Goal: Task Accomplishment & Management: Complete application form

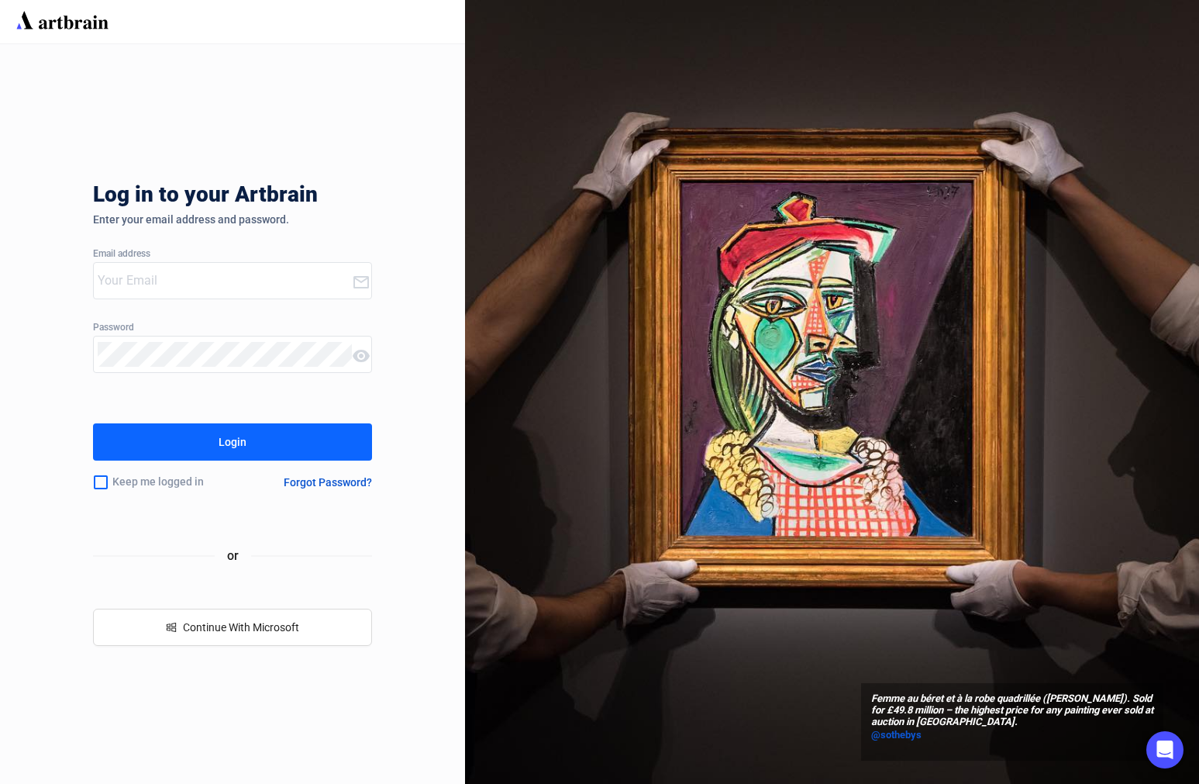
type input "[PERSON_NAME][EMAIL_ADDRESS][DOMAIN_NAME]"
click at [278, 423] on button "Login" at bounding box center [232, 441] width 279 height 37
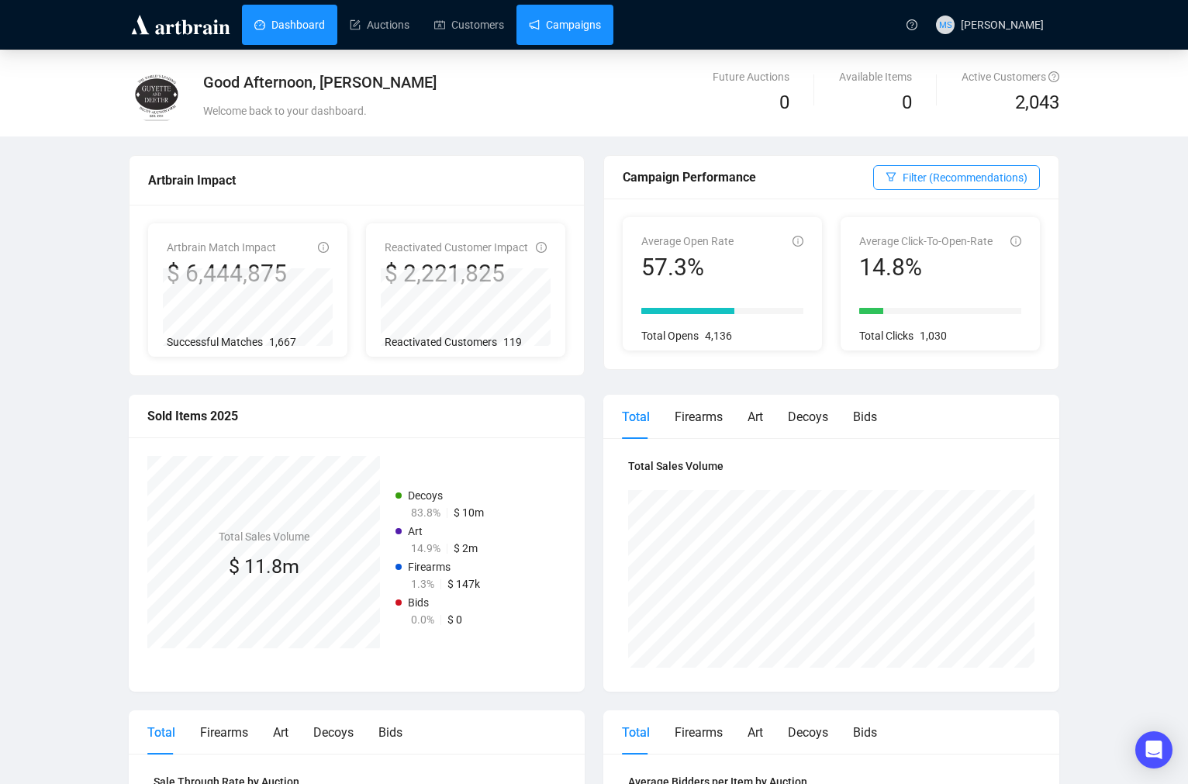
click at [564, 32] on link "Campaigns" at bounding box center [565, 25] width 72 height 40
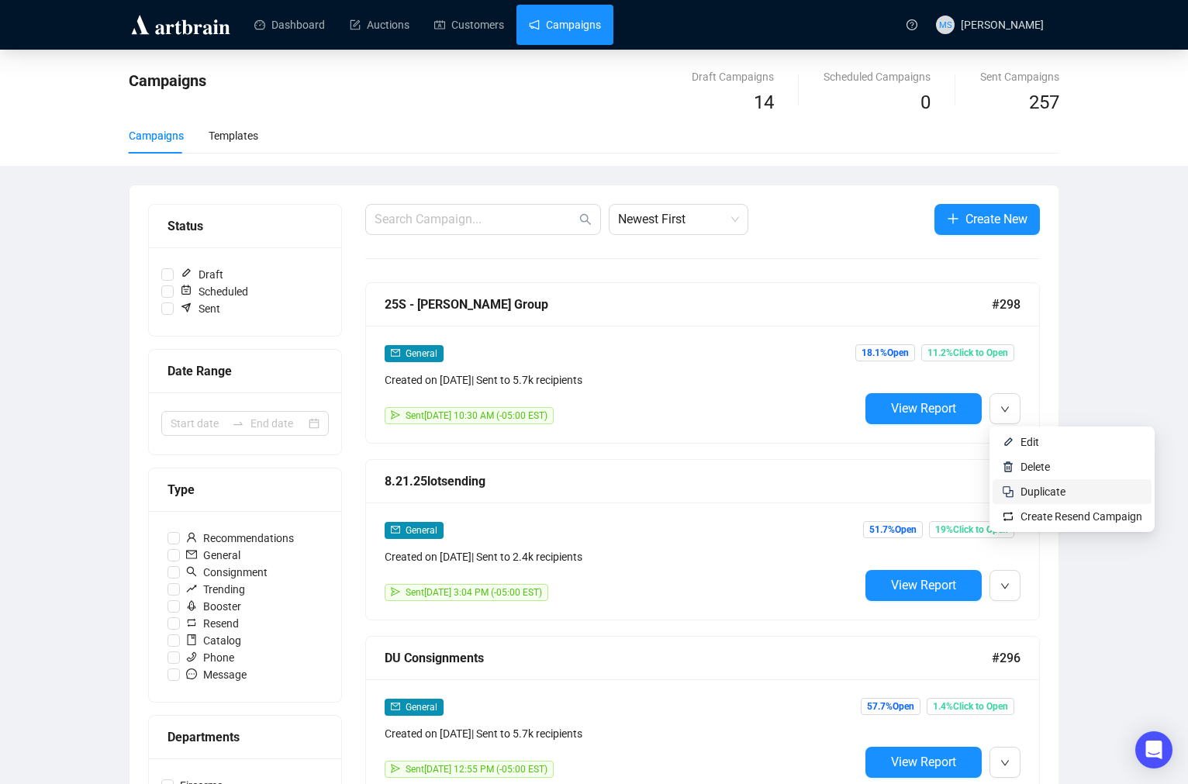
click at [1040, 490] on span "Duplicate" at bounding box center [1042, 491] width 45 height 12
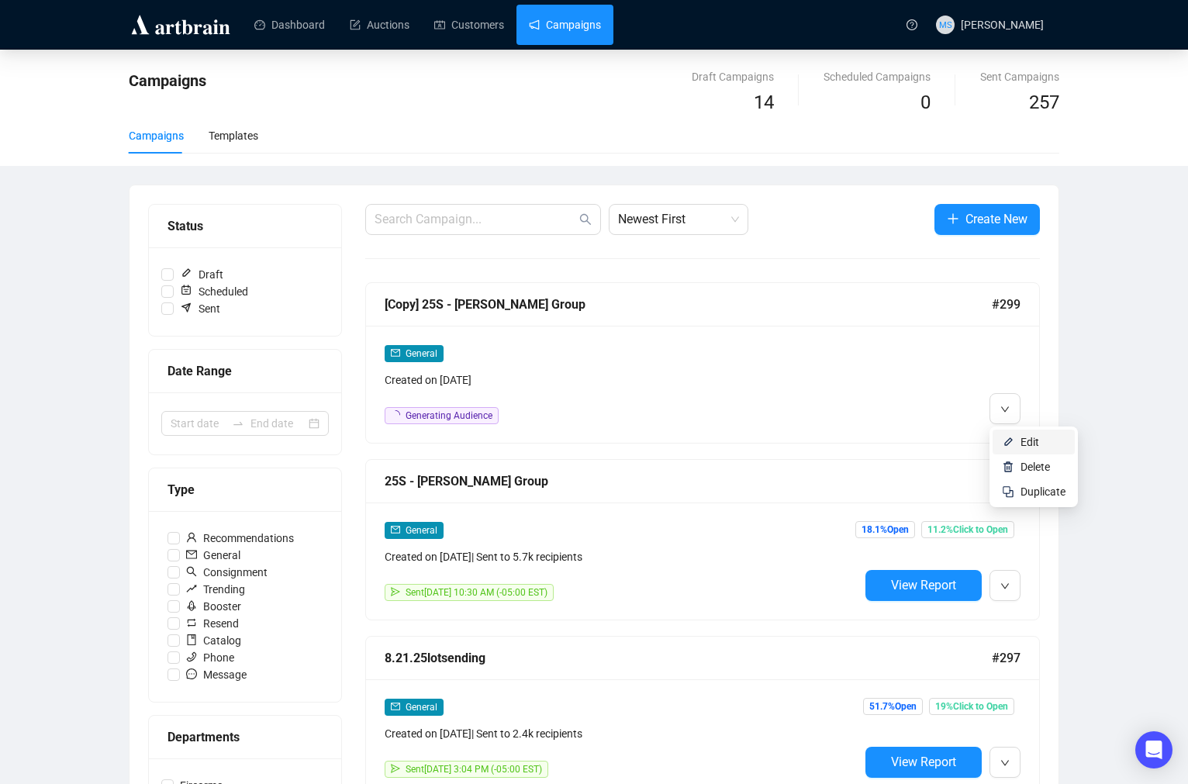
click at [1016, 439] on li "Edit" at bounding box center [1033, 441] width 82 height 25
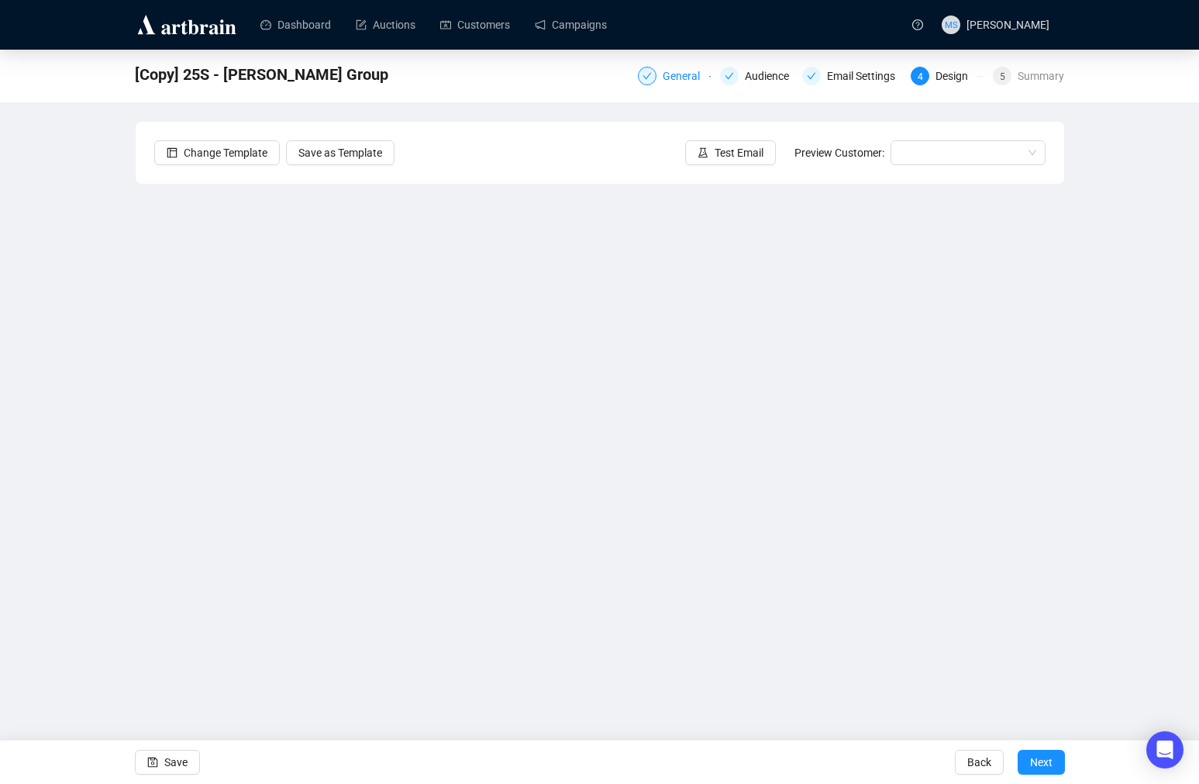
click at [685, 70] on div "General" at bounding box center [686, 76] width 47 height 19
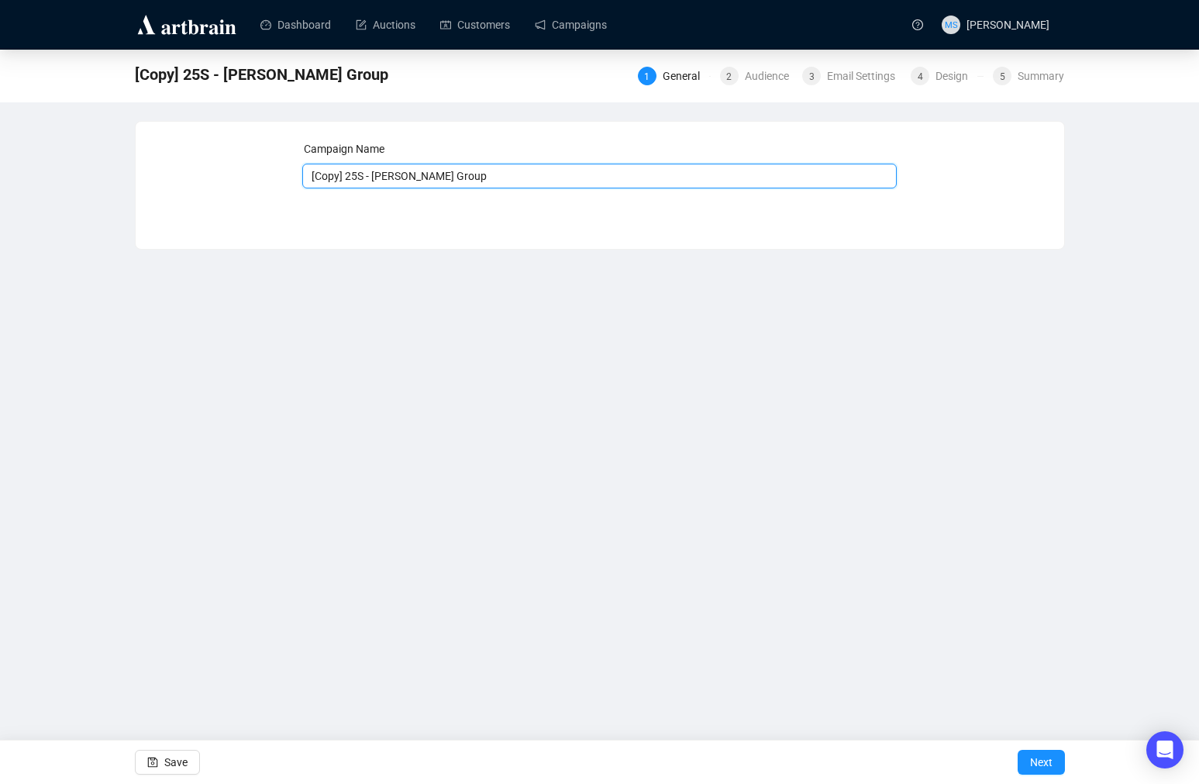
drag, startPoint x: 350, startPoint y: 172, endPoint x: 247, endPoint y: 177, distance: 103.2
click at [247, 177] on div "Campaign Name [Copy] 25S - [PERSON_NAME] Group Save Next" at bounding box center [600, 173] width 892 height 67
drag, startPoint x: 339, startPoint y: 174, endPoint x: 431, endPoint y: 177, distance: 92.3
click at [431, 177] on input "25S - [PERSON_NAME] Group" at bounding box center [599, 176] width 595 height 25
type input "25S - Decoys"
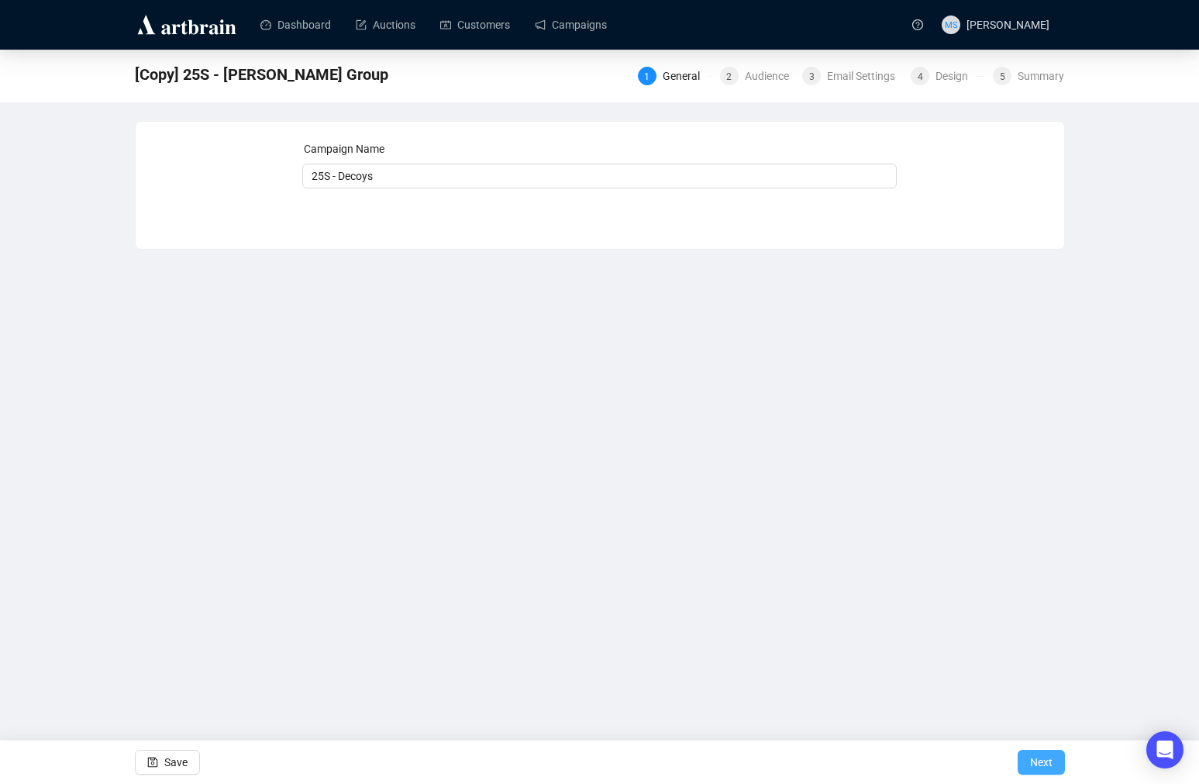
click at [1038, 756] on span "Next" at bounding box center [1041, 761] width 22 height 43
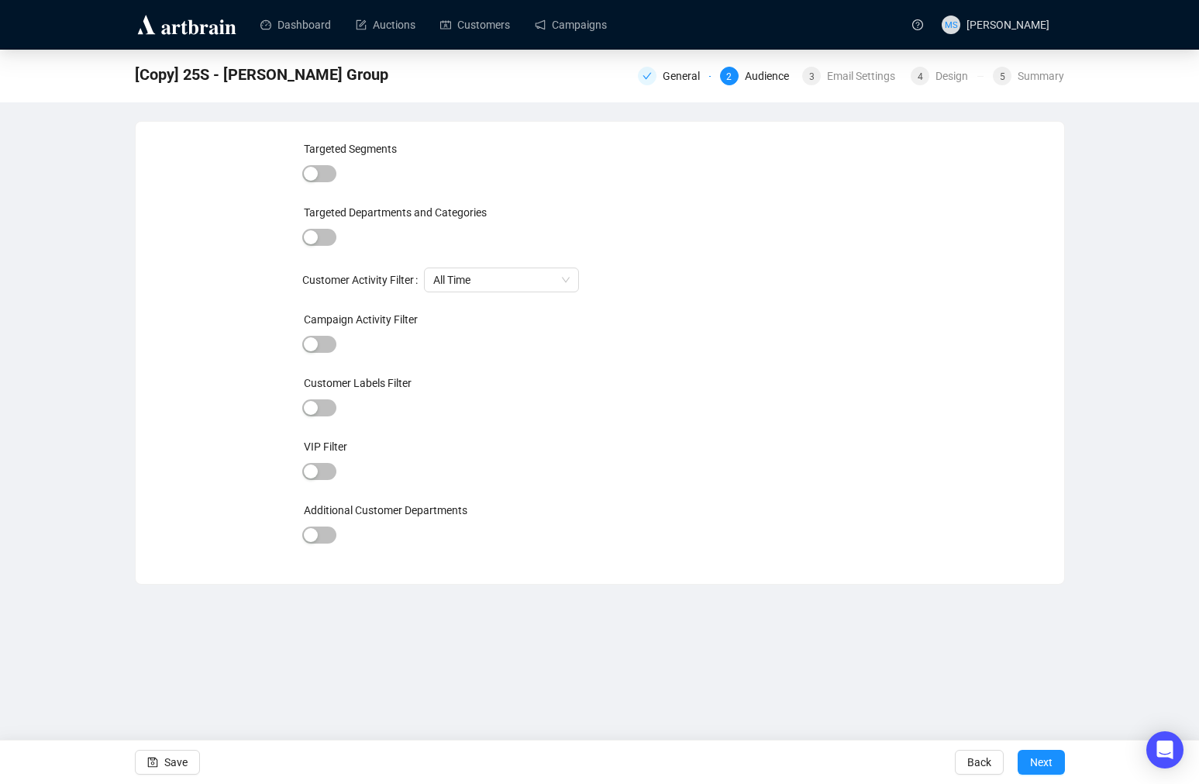
click at [1038, 756] on span "Next" at bounding box center [1041, 761] width 22 height 43
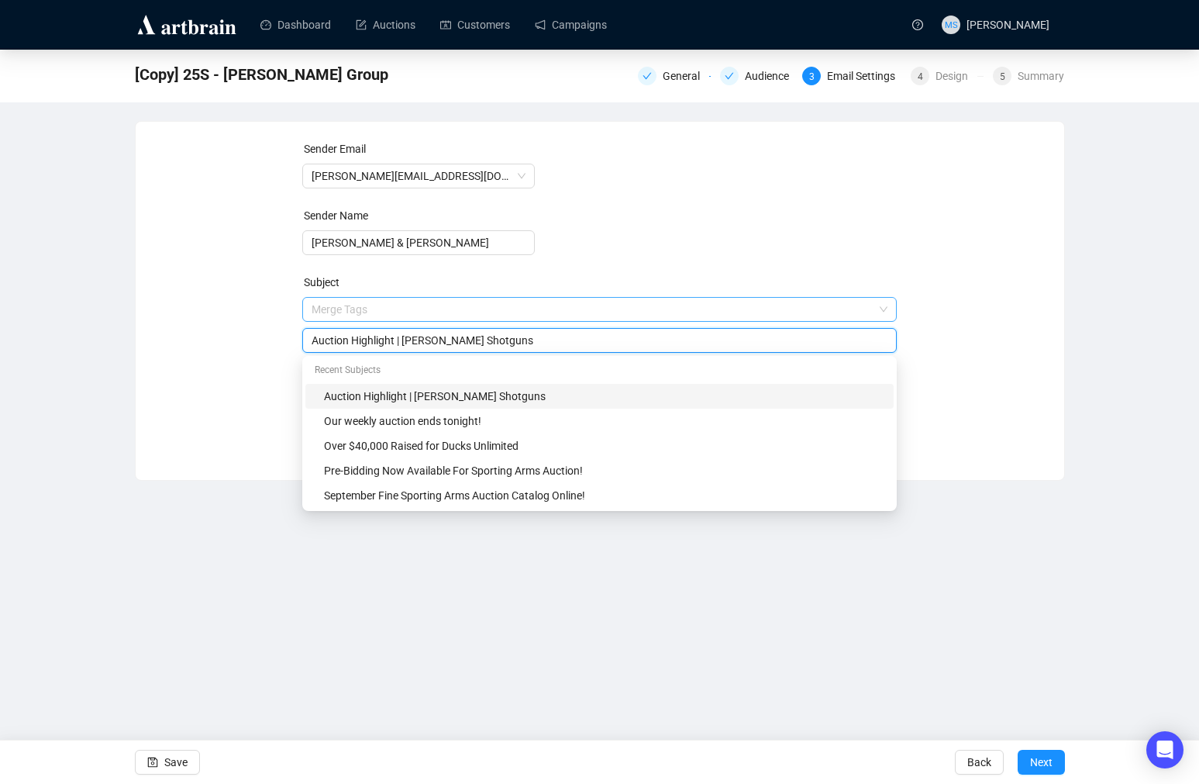
drag, startPoint x: 408, startPoint y: 309, endPoint x: 523, endPoint y: 315, distance: 115.6
click at [523, 315] on span "Merge Tags Auction Highlight | [PERSON_NAME] Shotguns" at bounding box center [599, 324] width 595 height 43
type input "Auction Highlight | Decoy Carvings"
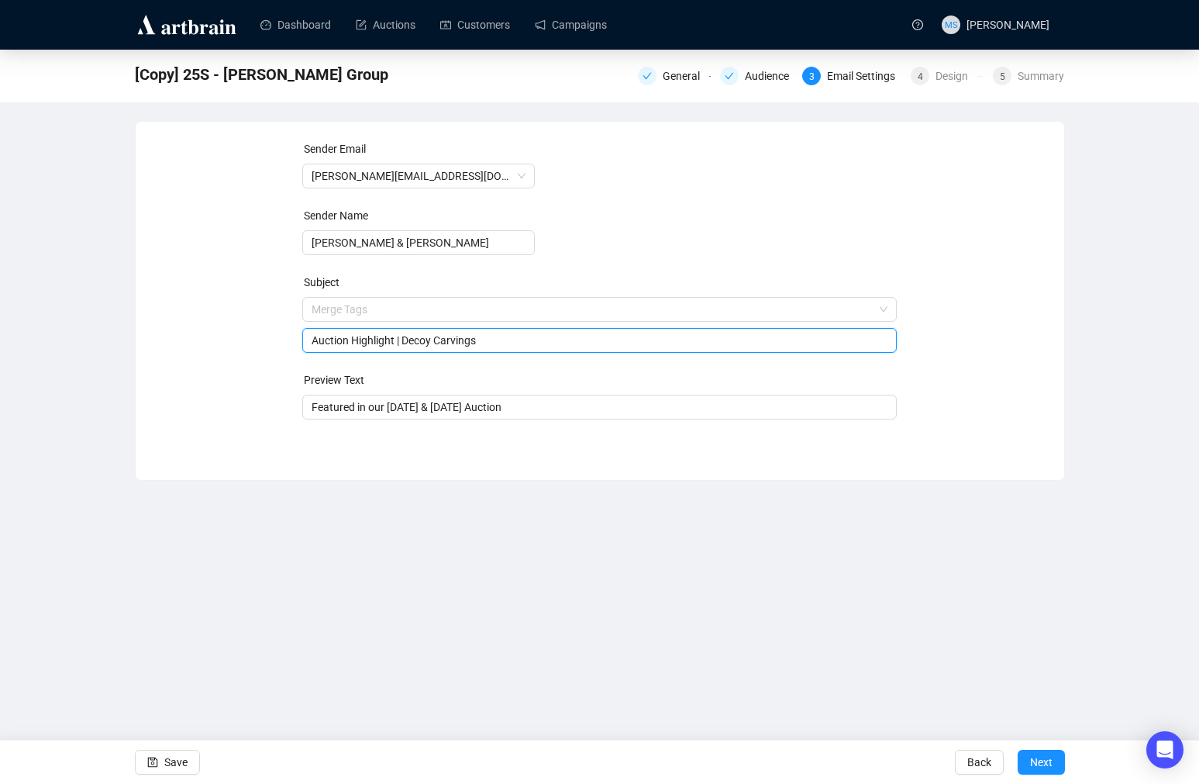
click at [1000, 471] on div "Sender Email [PERSON_NAME][EMAIL_ADDRESS][DOMAIN_NAME] Sender Name [PERSON_NAME…" at bounding box center [600, 301] width 930 height 360
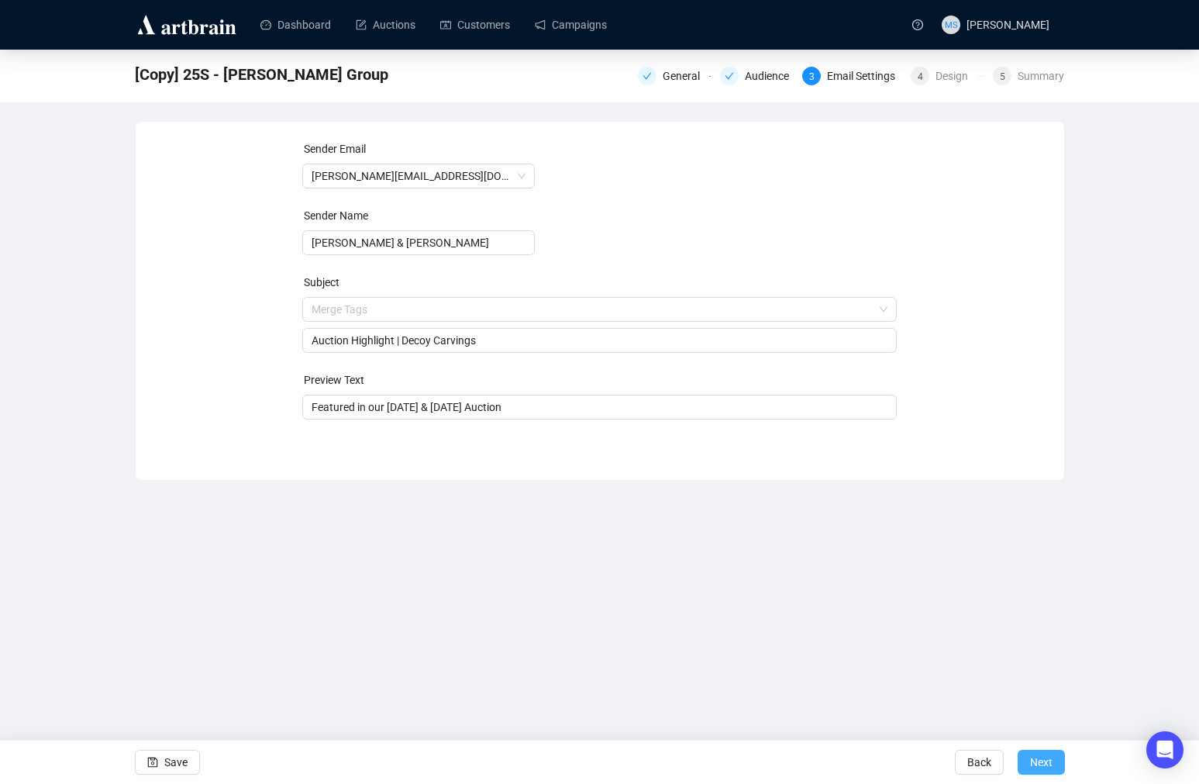
click at [1047, 755] on span "Next" at bounding box center [1041, 761] width 22 height 43
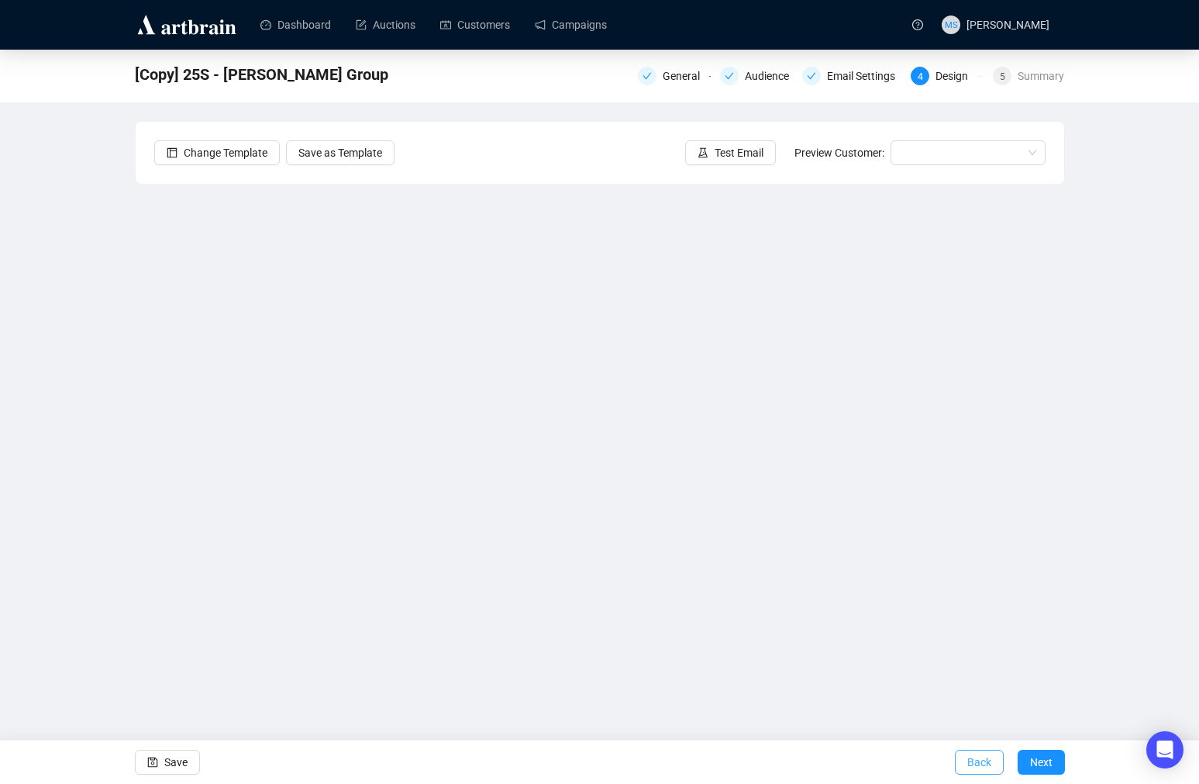
click at [992, 759] on button "Back" at bounding box center [979, 762] width 49 height 25
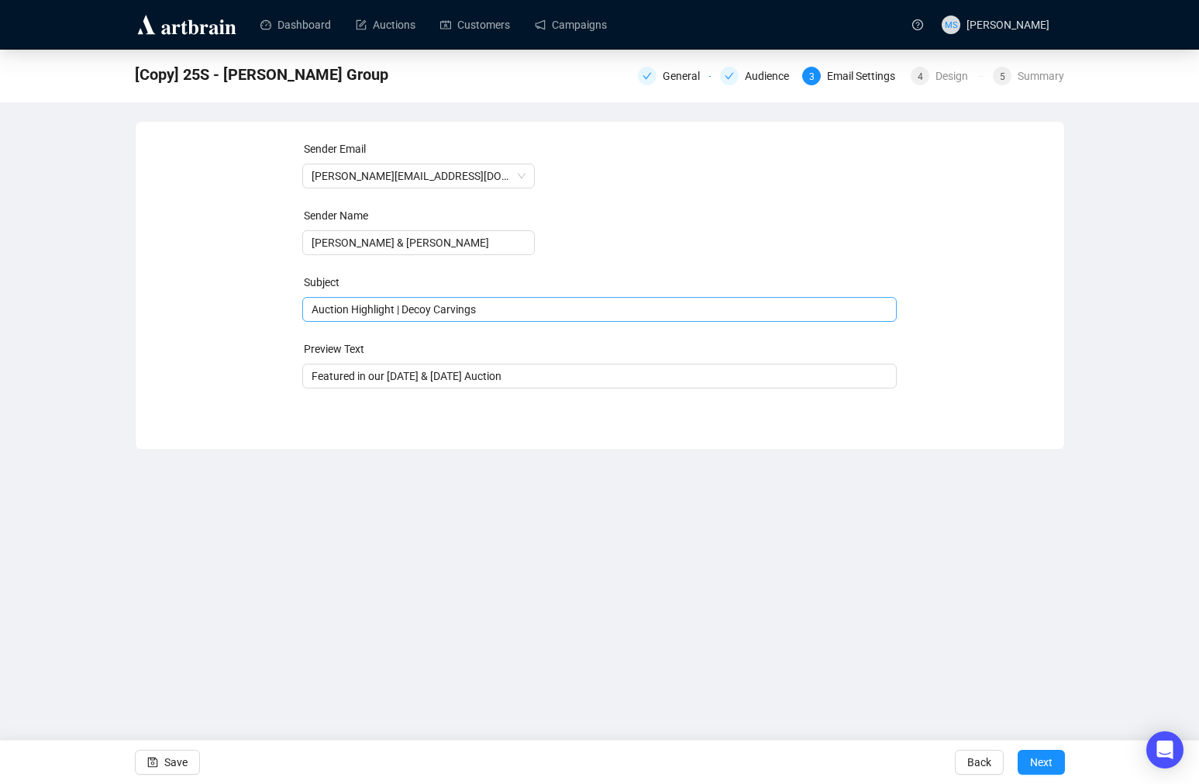
click at [402, 308] on span "Auction Highlight | Decoy Carvings" at bounding box center [599, 309] width 595 height 12
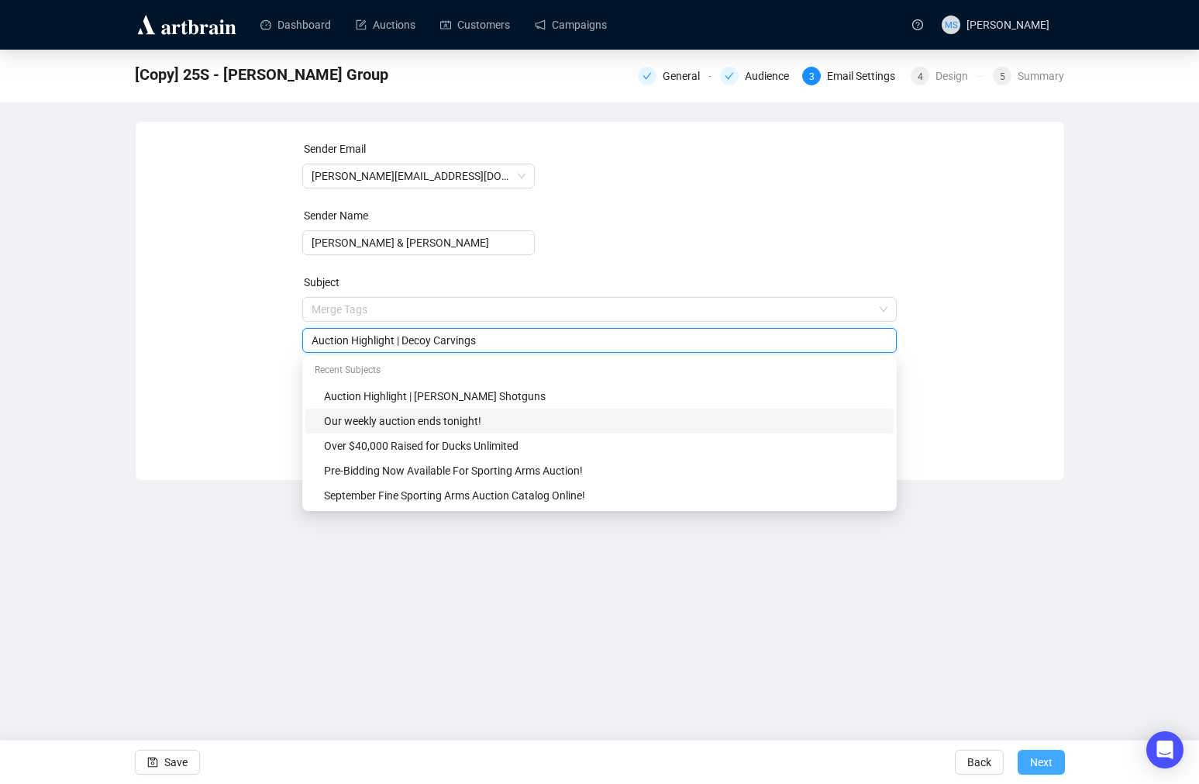
click at [1033, 764] on span "Next" at bounding box center [1041, 761] width 22 height 43
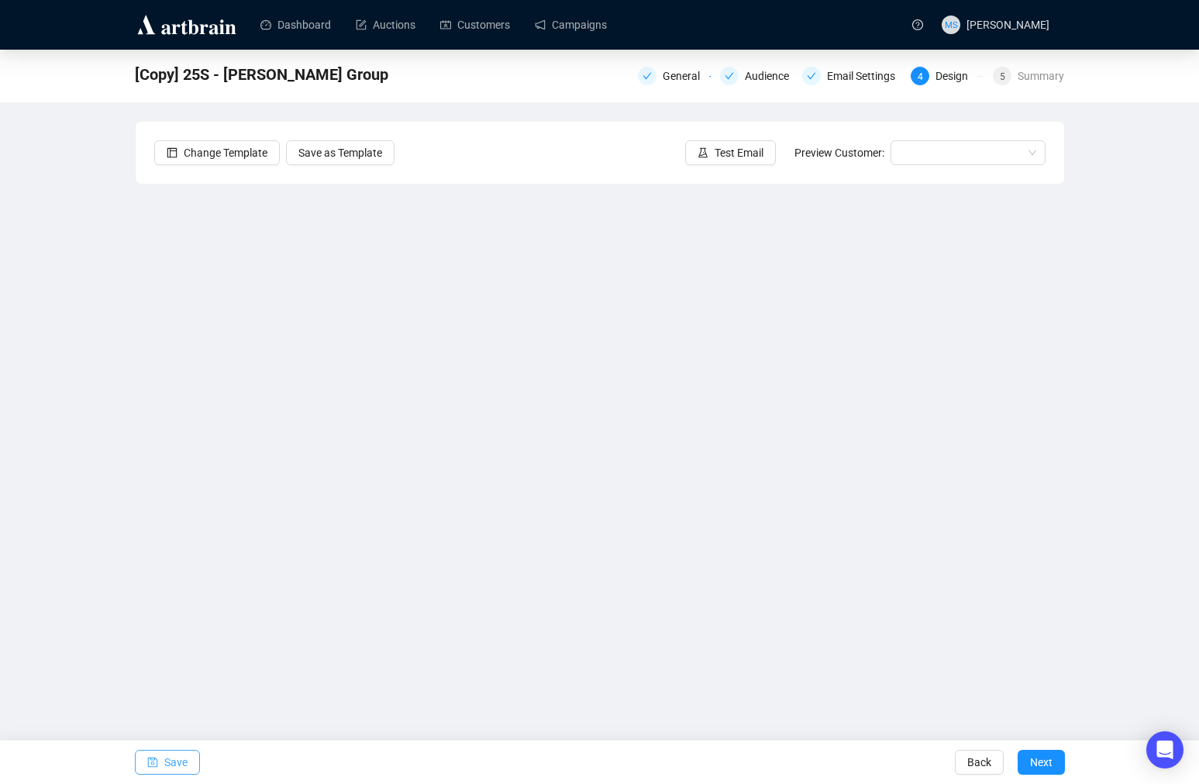
click at [169, 771] on span "Save" at bounding box center [175, 761] width 23 height 43
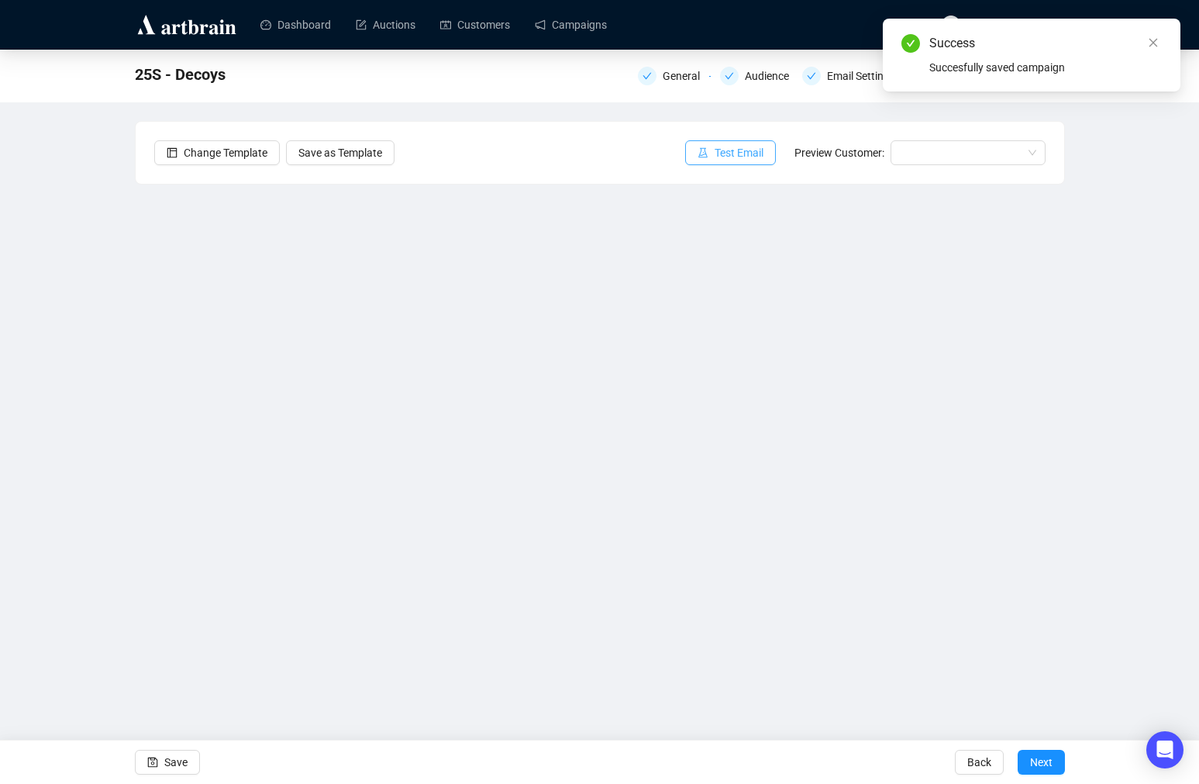
click at [733, 155] on span "Test Email" at bounding box center [739, 152] width 49 height 17
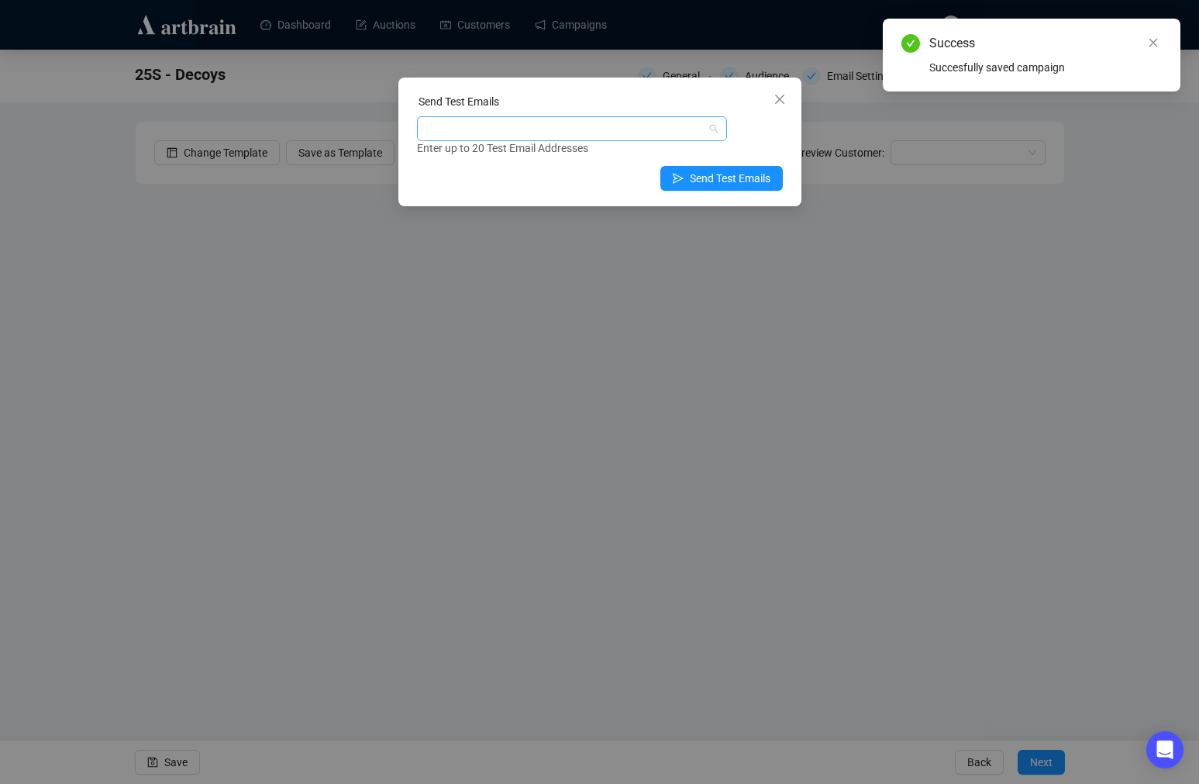
click at [648, 126] on div at bounding box center [564, 129] width 288 height 22
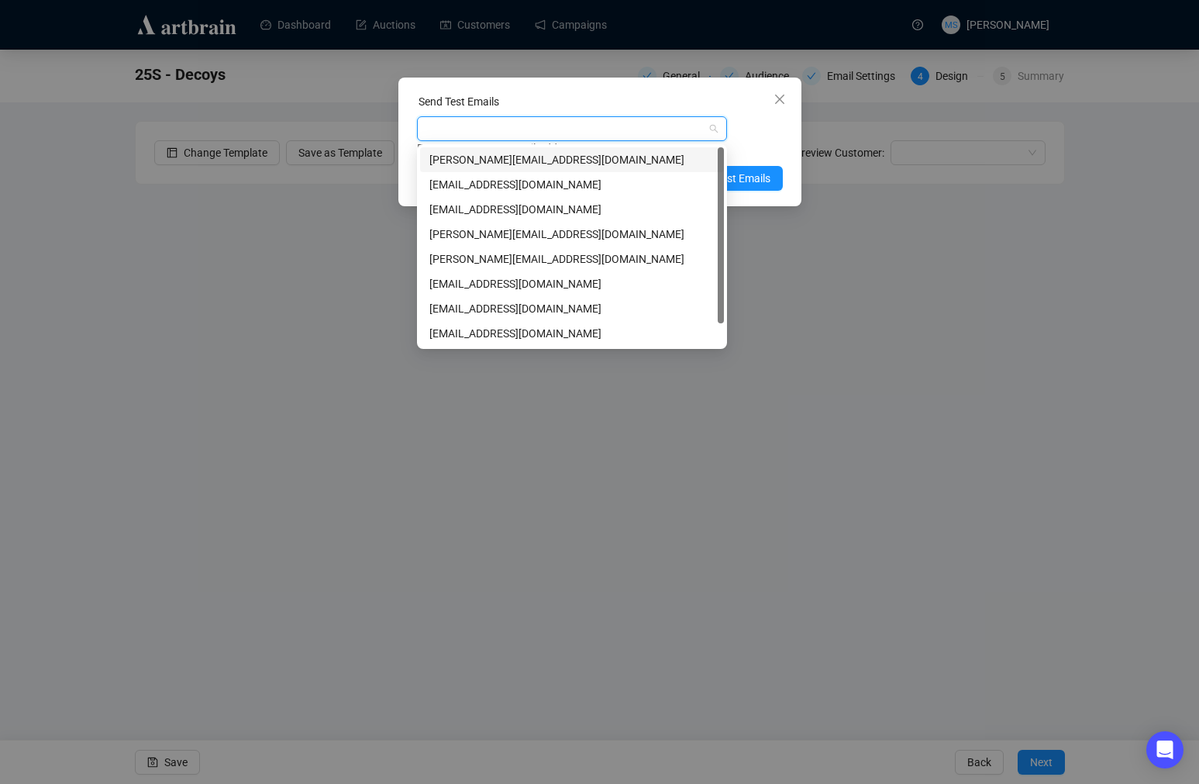
click at [476, 158] on div "[PERSON_NAME][EMAIL_ADDRESS][DOMAIN_NAME]" at bounding box center [571, 159] width 285 height 17
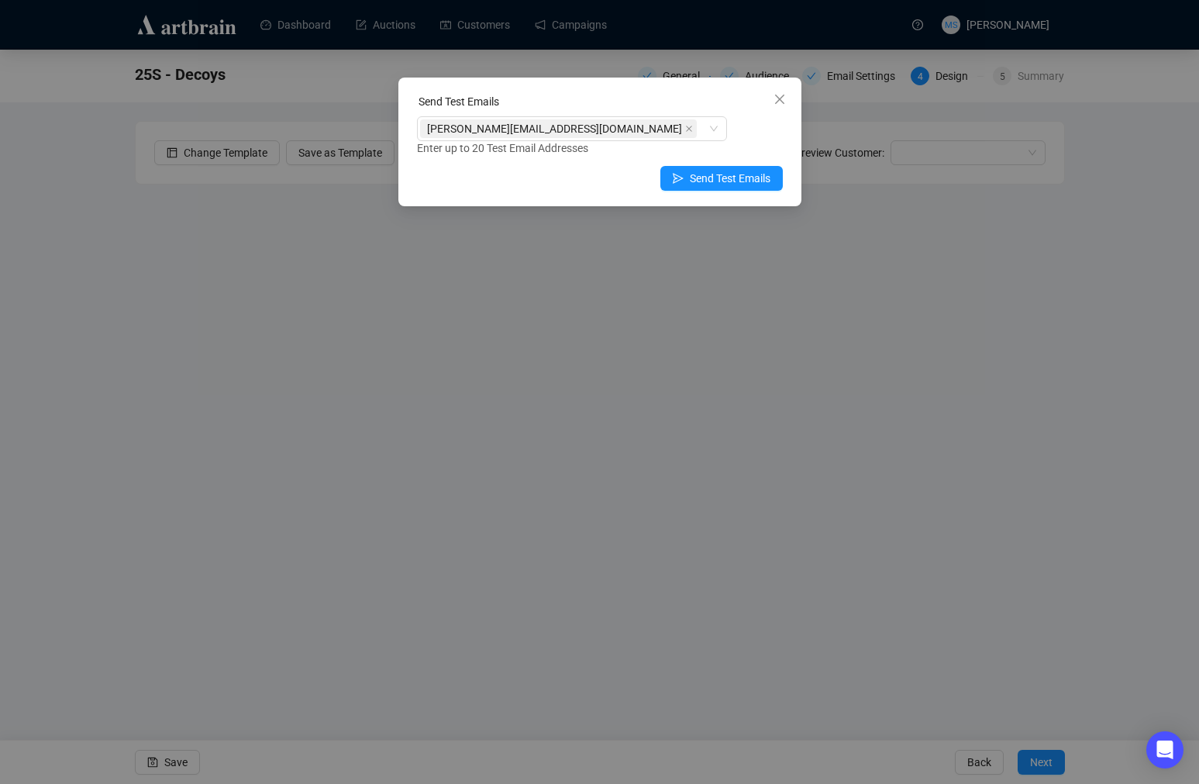
click at [787, 134] on div "Send Test Emails [PERSON_NAME][EMAIL_ADDRESS][DOMAIN_NAME] Enter up to 20 Test …" at bounding box center [599, 142] width 403 height 129
click at [750, 178] on span "Send Test Emails" at bounding box center [730, 178] width 81 height 17
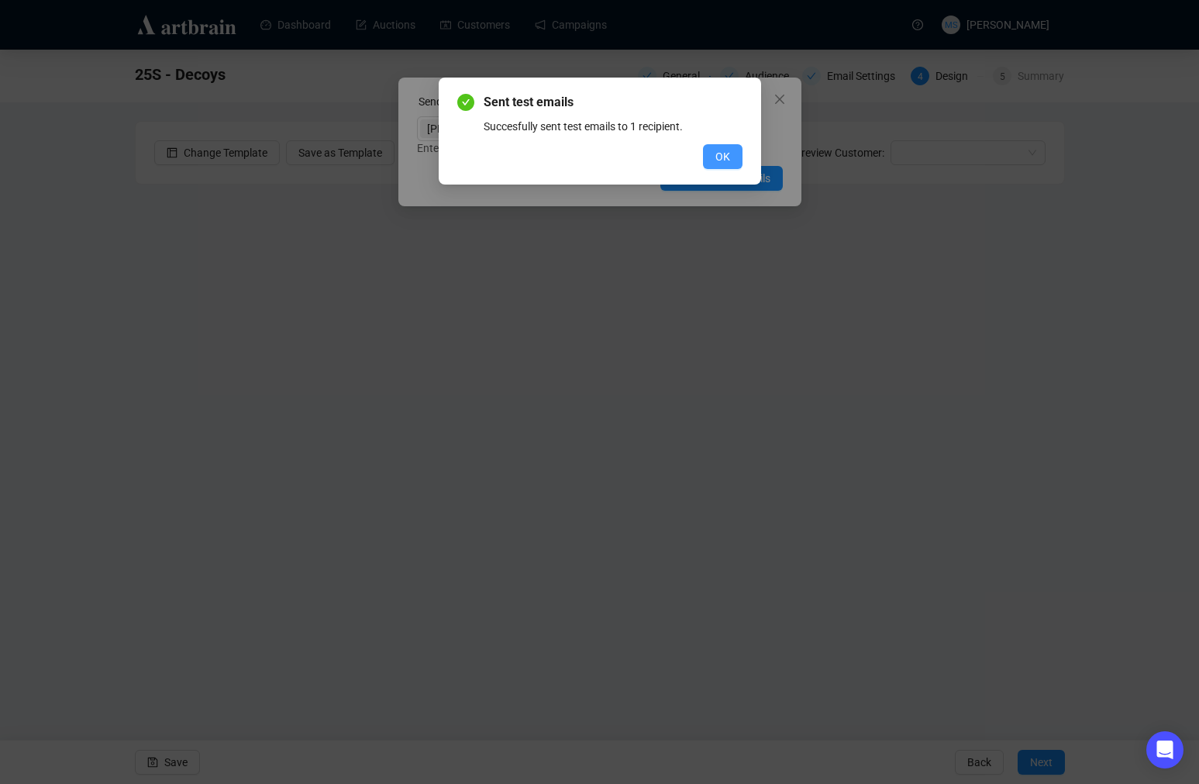
click at [720, 160] on span "OK" at bounding box center [723, 156] width 15 height 17
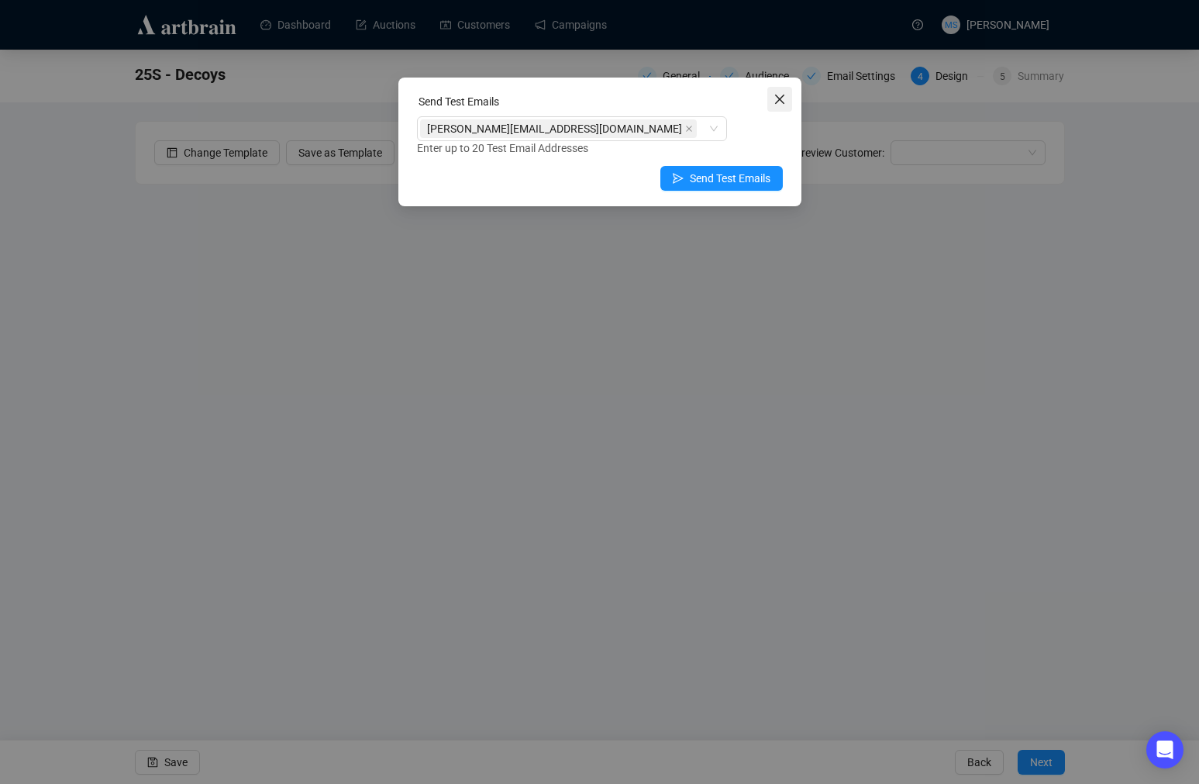
click at [782, 101] on icon "close" at bounding box center [780, 99] width 12 height 12
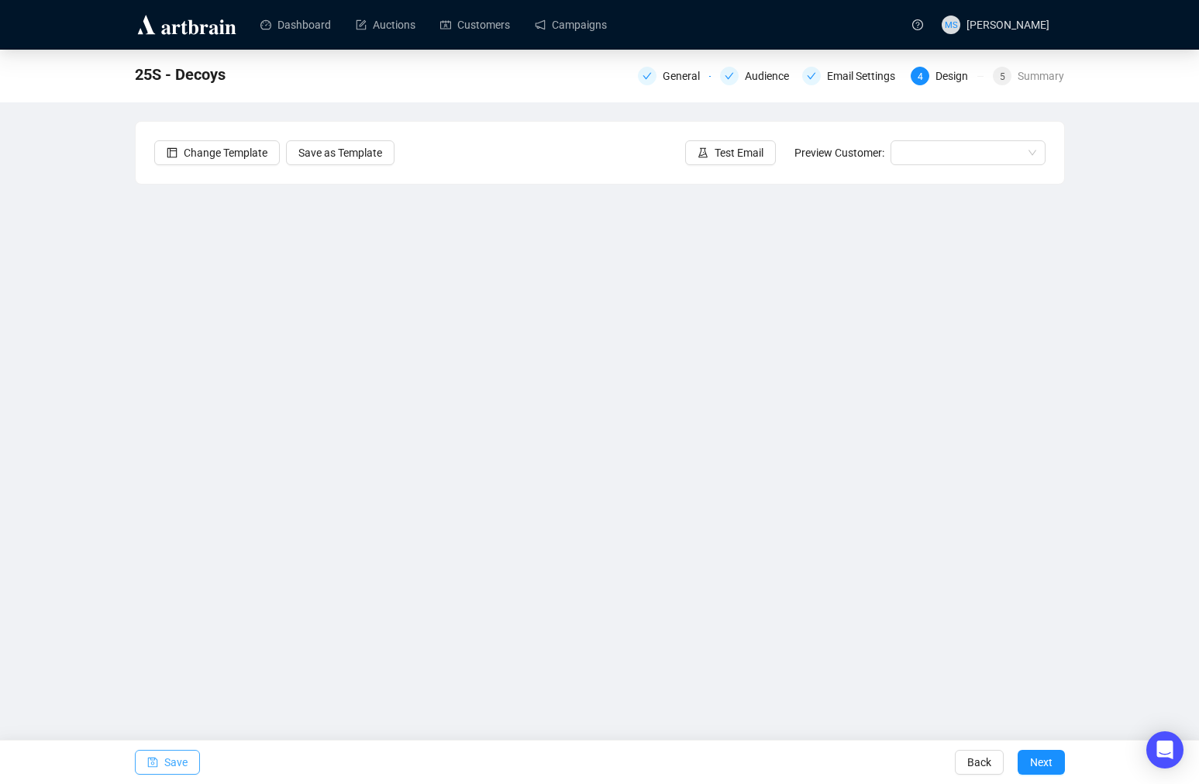
click at [183, 763] on span "Save" at bounding box center [175, 761] width 23 height 43
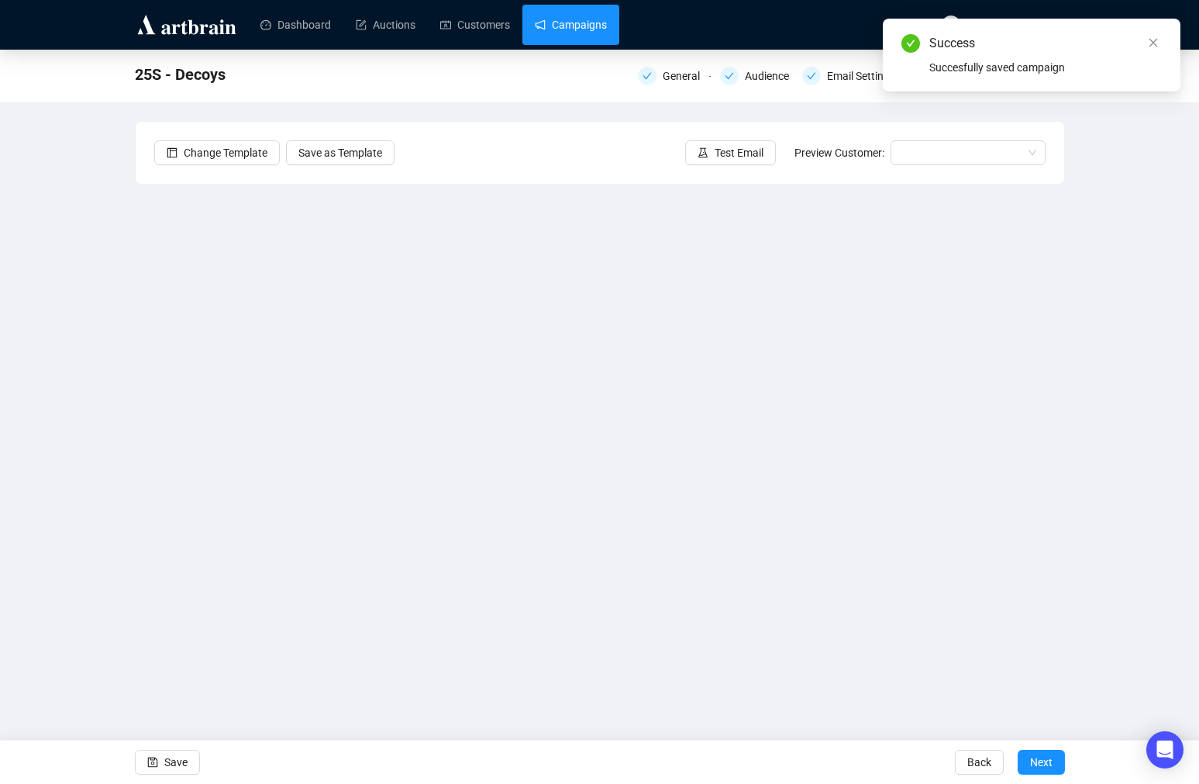
click at [599, 15] on link "Campaigns" at bounding box center [571, 25] width 72 height 40
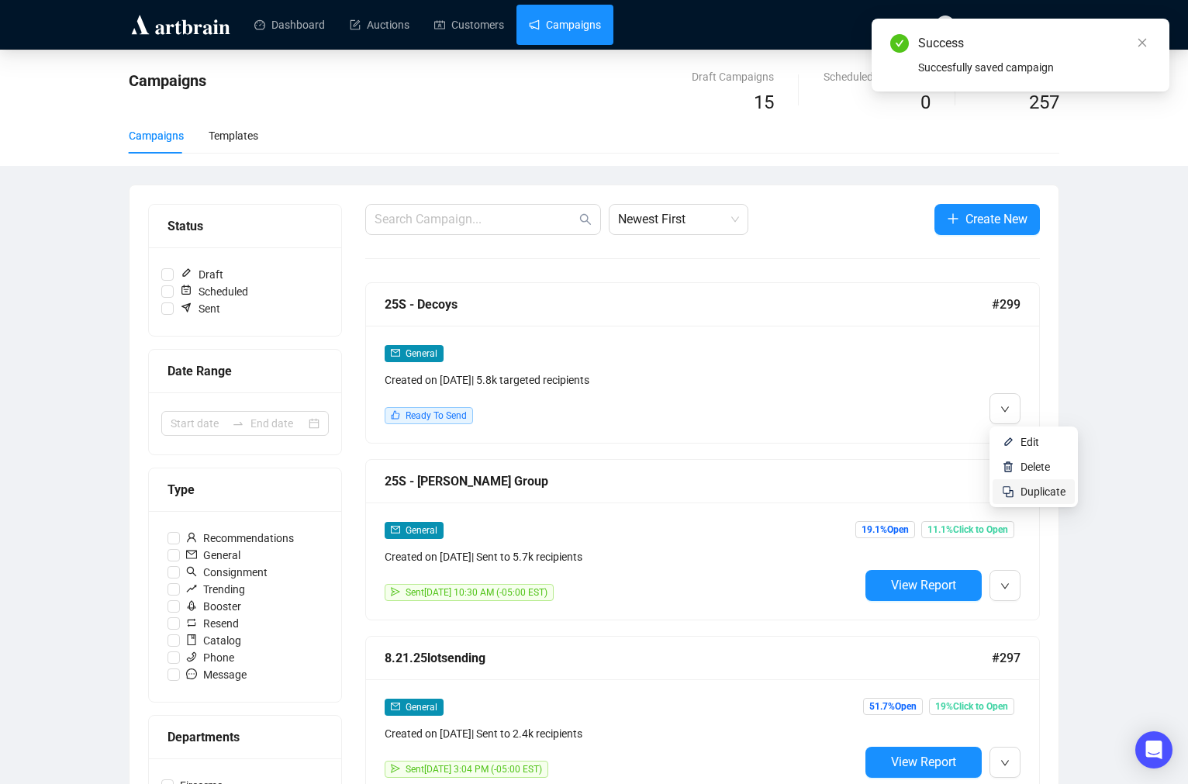
click at [1032, 489] on span "Duplicate" at bounding box center [1042, 491] width 45 height 12
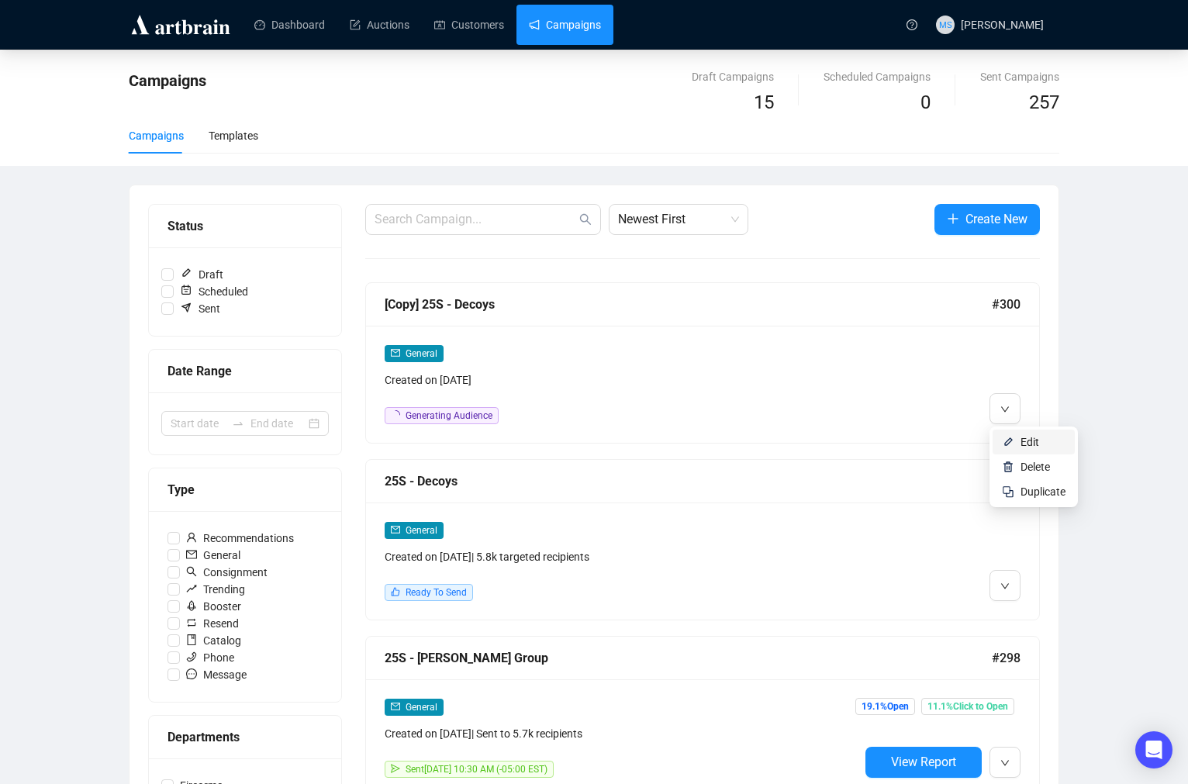
click at [1030, 448] on span "Edit" at bounding box center [1029, 442] width 19 height 12
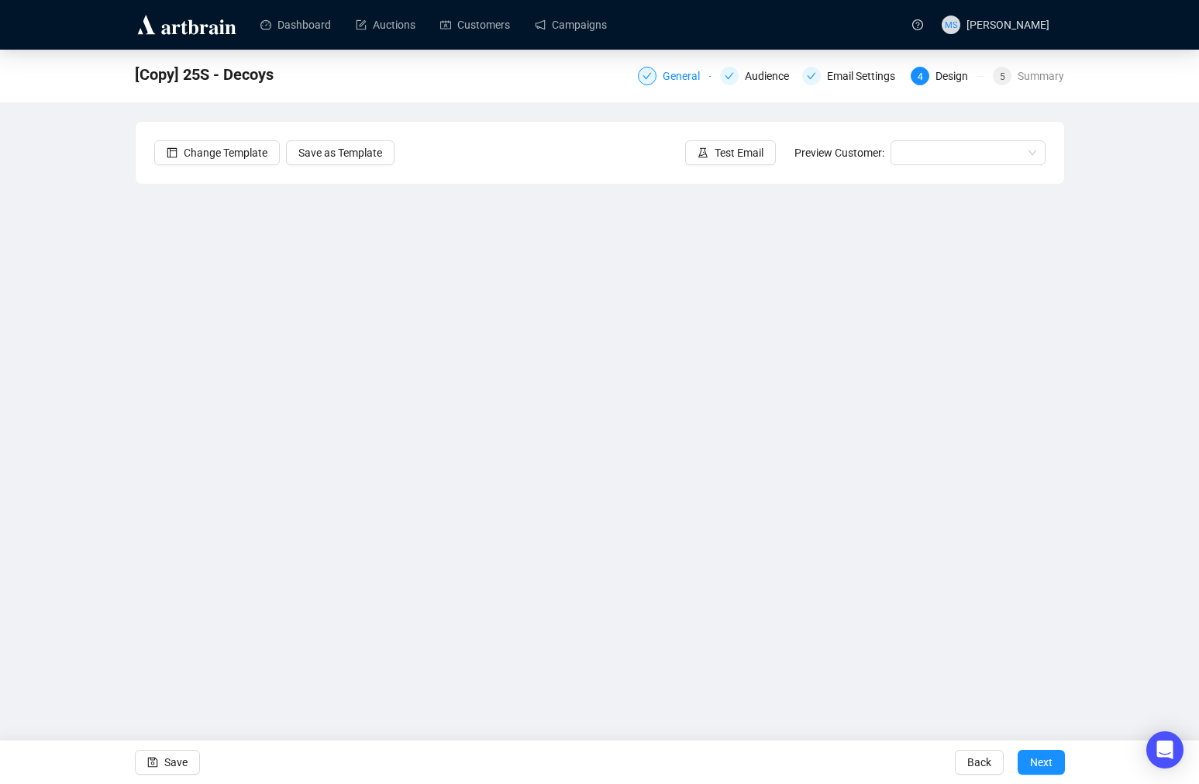
click at [669, 81] on div "General" at bounding box center [686, 76] width 47 height 19
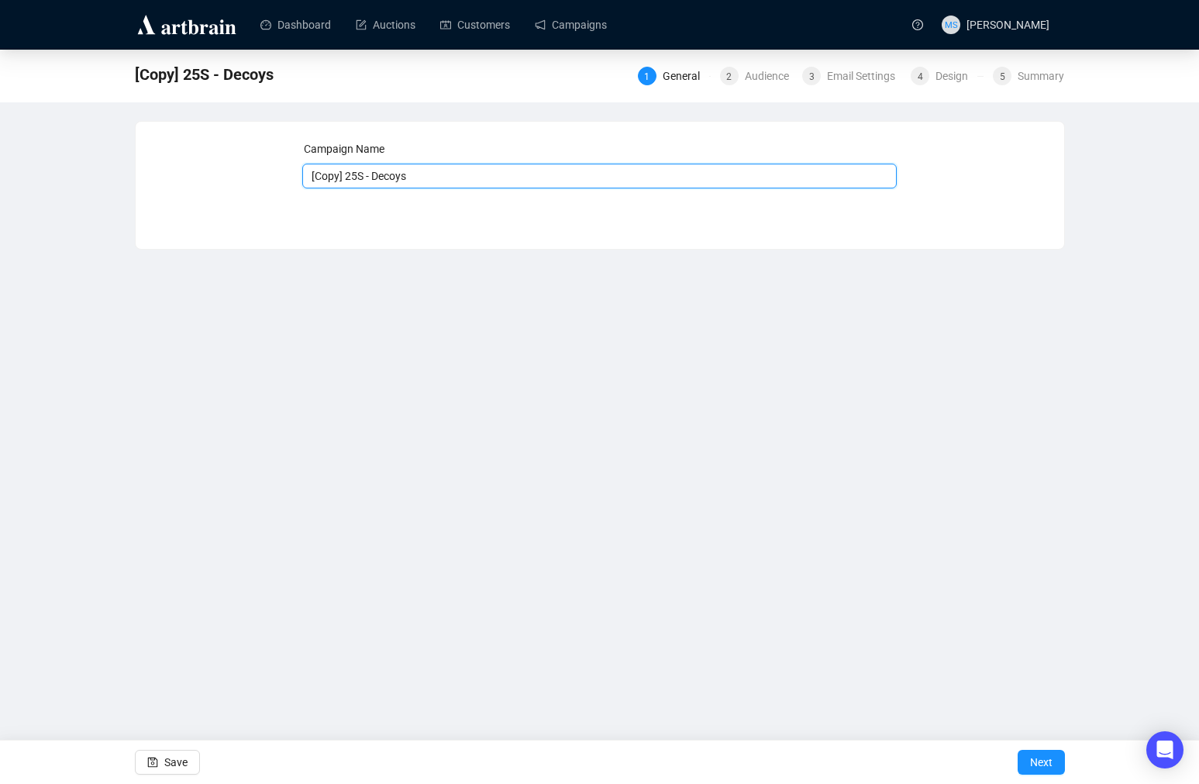
drag, startPoint x: 348, startPoint y: 178, endPoint x: 238, endPoint y: 169, distance: 110.5
click at [238, 175] on div "Campaign Name [Copy] 25S - Decoys Save Next" at bounding box center [600, 173] width 892 height 67
drag, startPoint x: 341, startPoint y: 174, endPoint x: 388, endPoint y: 171, distance: 46.6
click at [388, 171] on input "25S - Decoys" at bounding box center [599, 176] width 595 height 25
type input "25S - Art/Watches/Etc"
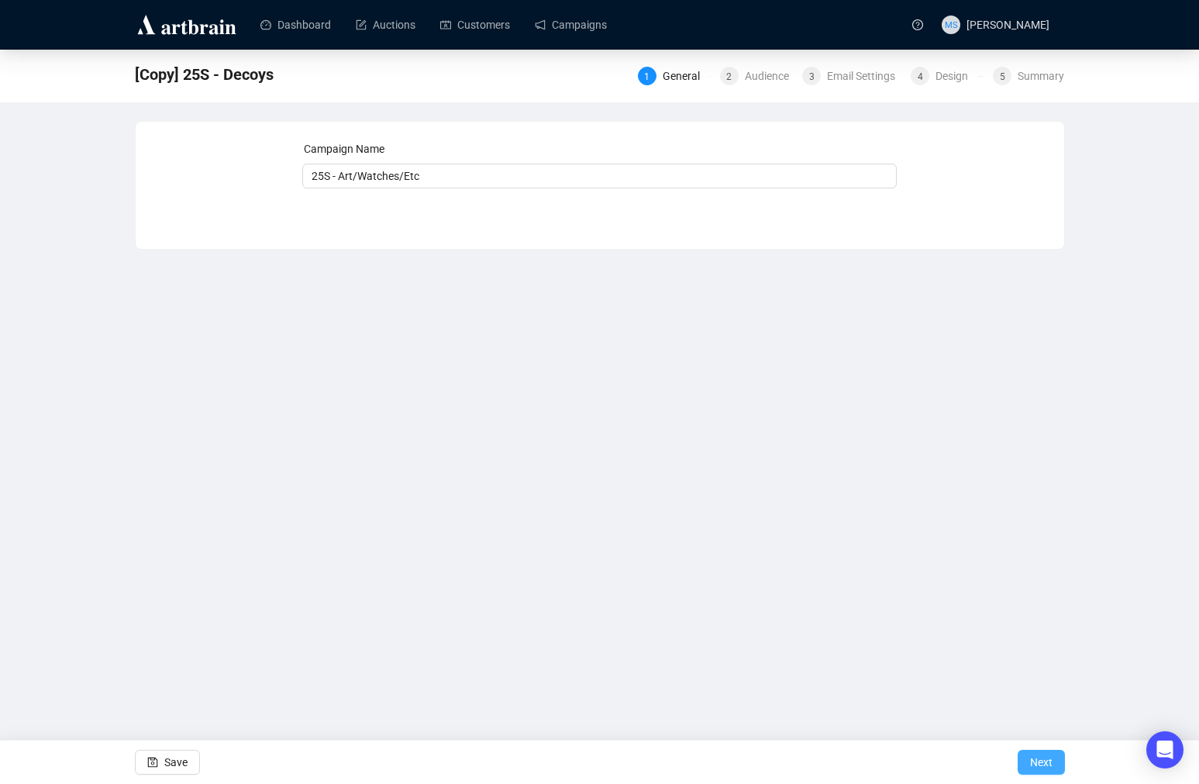
click at [1044, 760] on span "Next" at bounding box center [1041, 761] width 22 height 43
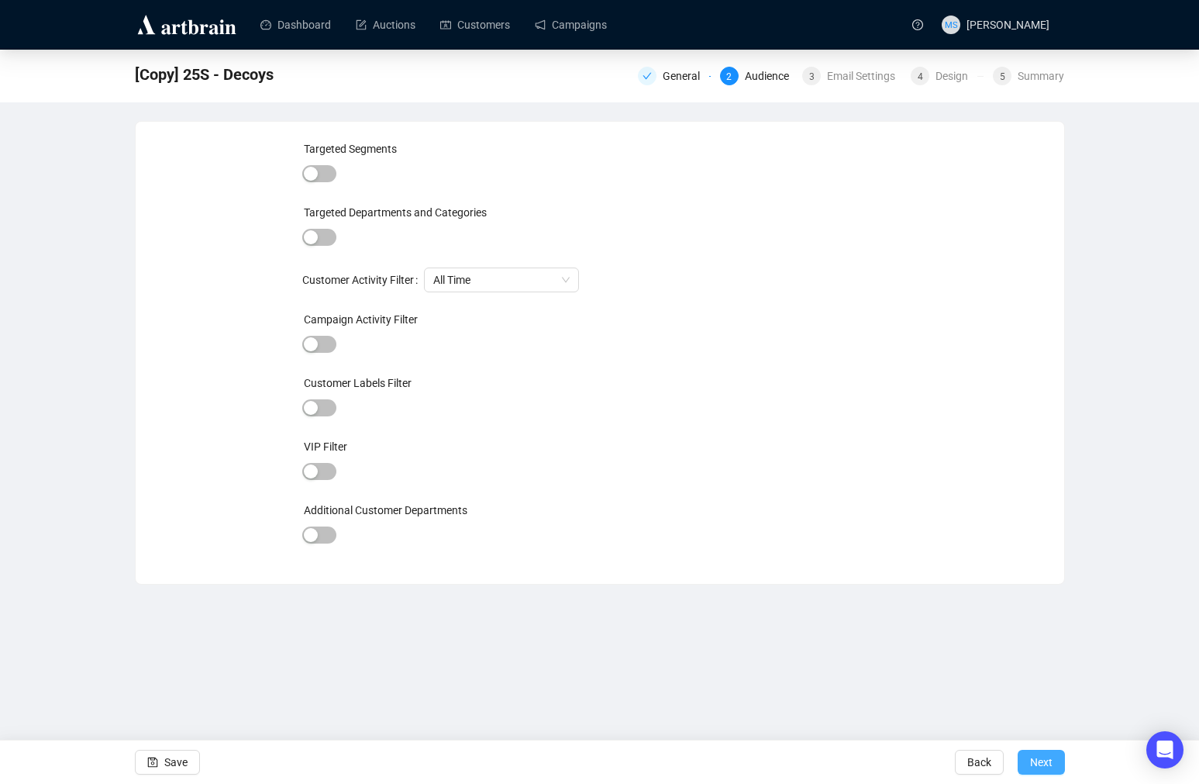
click at [1030, 759] on span "Next" at bounding box center [1041, 761] width 22 height 43
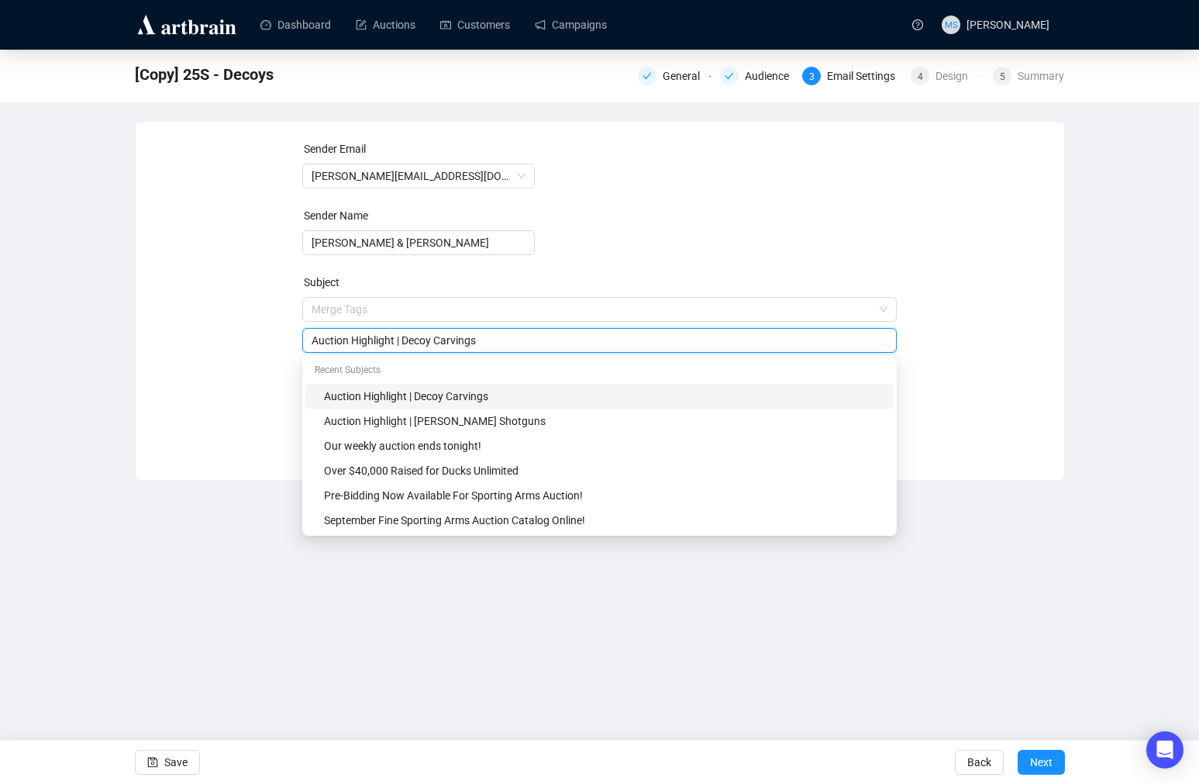
drag, startPoint x: 491, startPoint y: 314, endPoint x: 263, endPoint y: 314, distance: 227.9
click at [263, 314] on div "Sender Email [PERSON_NAME][EMAIL_ADDRESS][DOMAIN_NAME] Sender Name [PERSON_NAME…" at bounding box center [600, 289] width 892 height 298
type input "Sporting Art, Watches, and More"
click at [249, 388] on div "Sender Email [PERSON_NAME][EMAIL_ADDRESS][DOMAIN_NAME] Sender Name [PERSON_NAME…" at bounding box center [600, 289] width 892 height 298
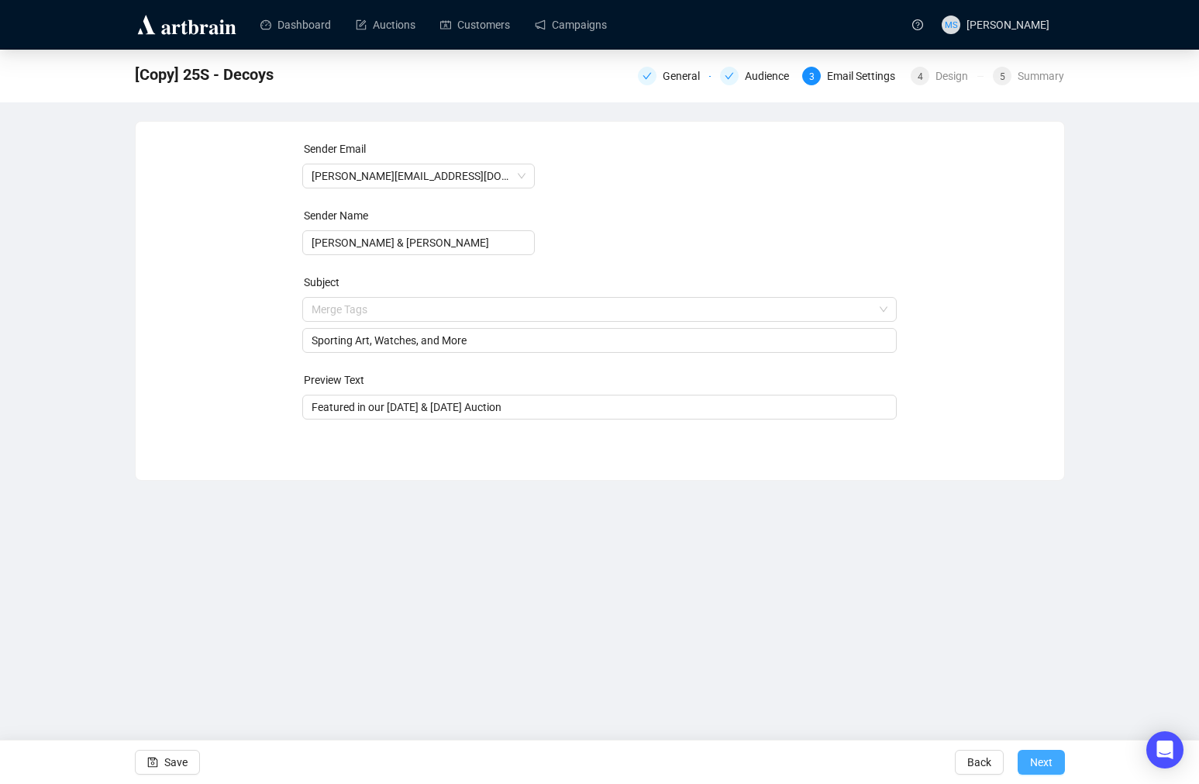
click at [1032, 768] on span "Next" at bounding box center [1041, 761] width 22 height 43
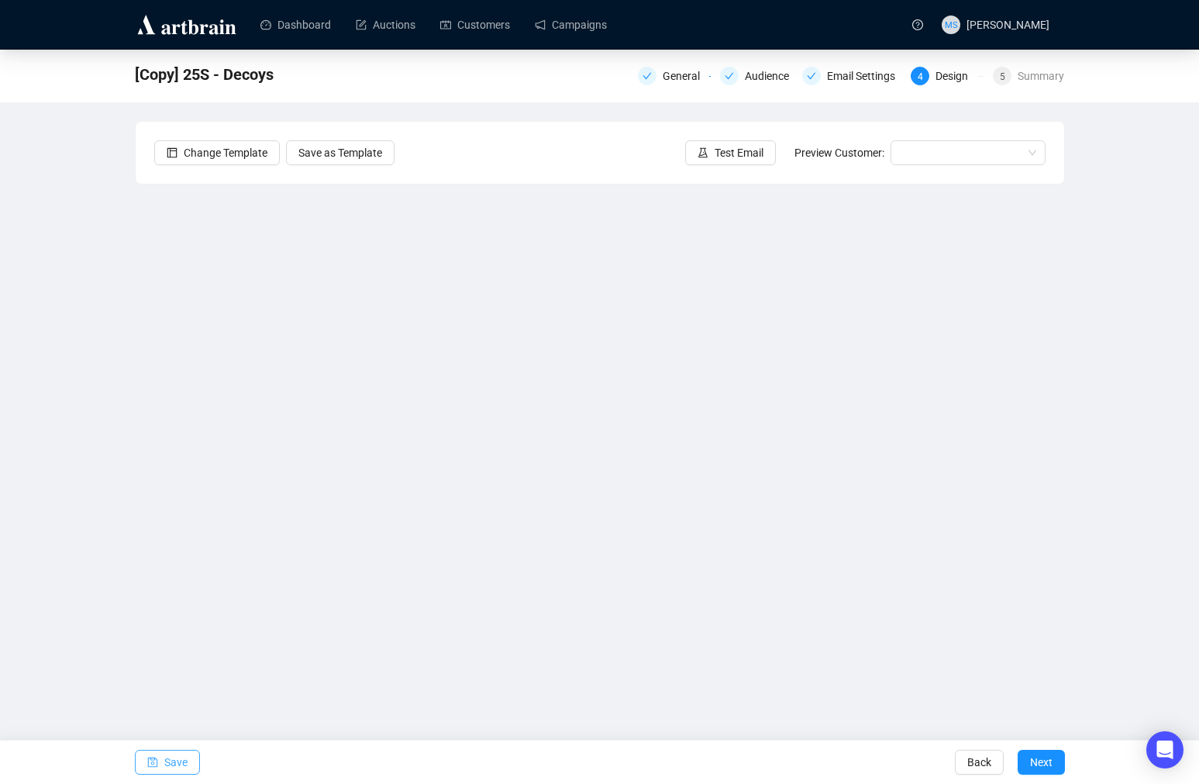
click at [168, 773] on span "Save" at bounding box center [175, 761] width 23 height 43
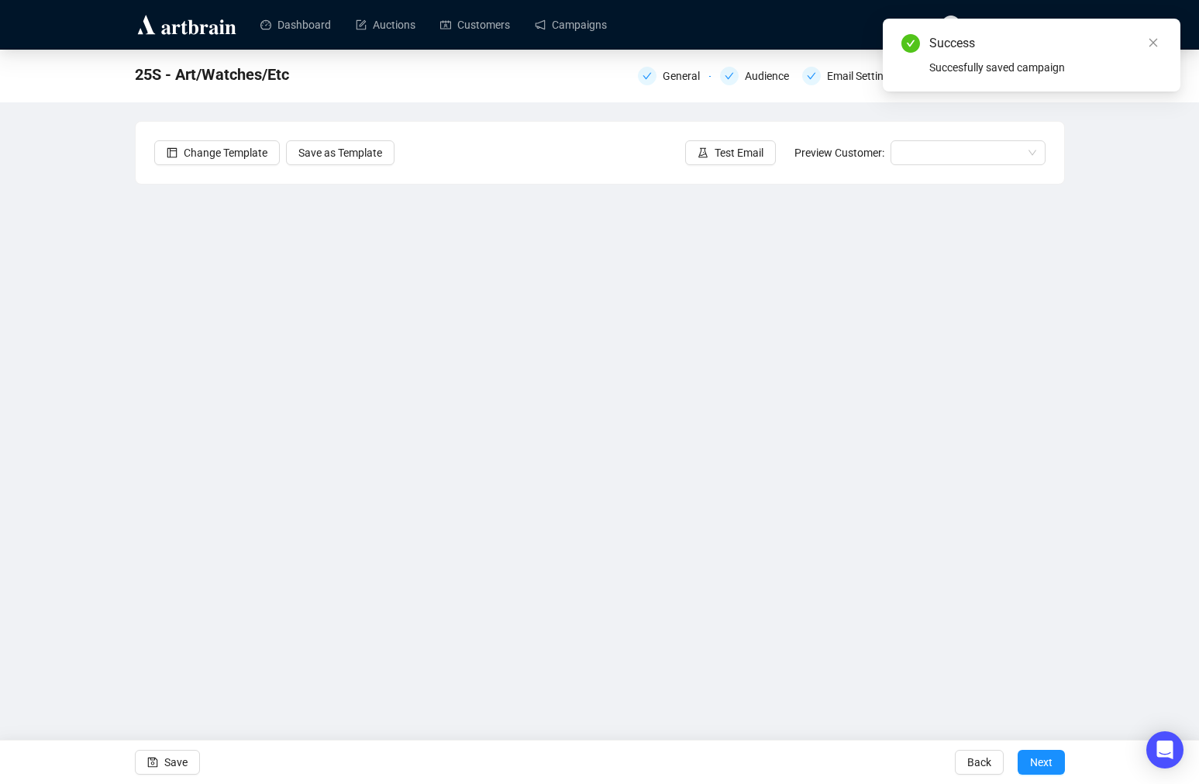
click at [718, 166] on div "Change Template Save as Template Test Email Preview Customer:" at bounding box center [600, 153] width 929 height 62
click at [720, 161] on button "Test Email" at bounding box center [730, 152] width 91 height 25
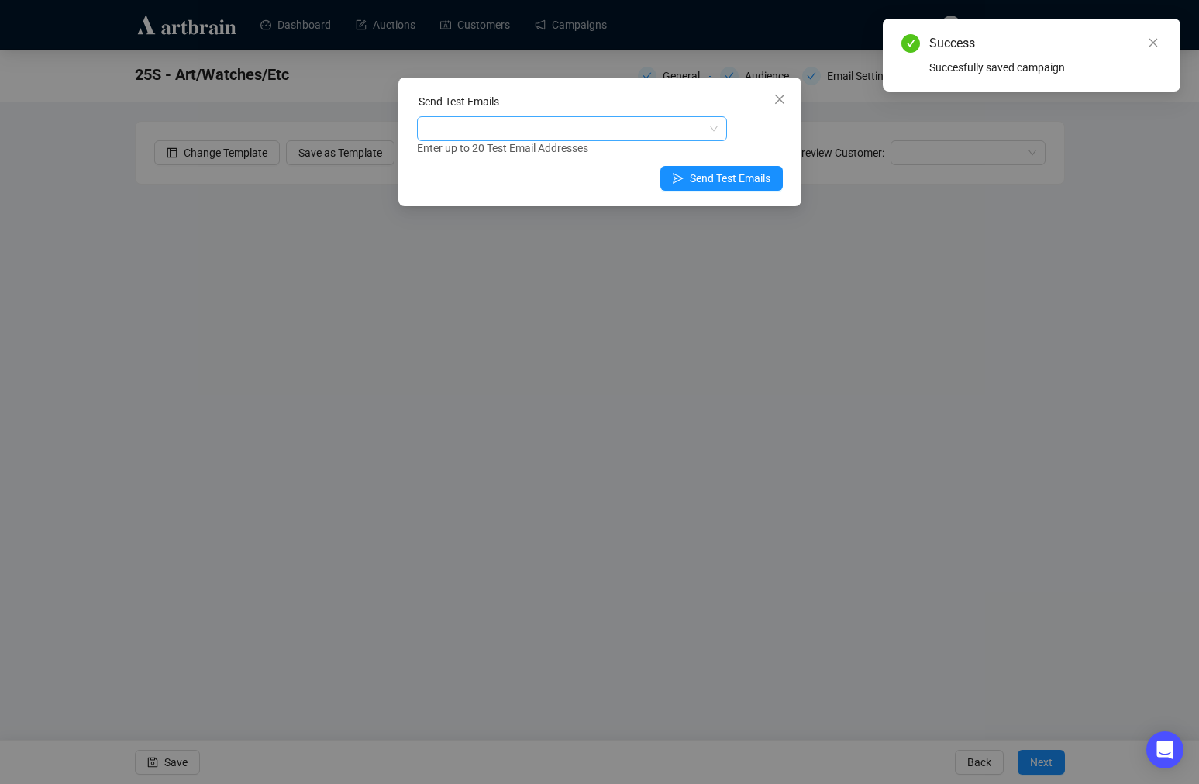
click at [661, 125] on div at bounding box center [564, 129] width 288 height 22
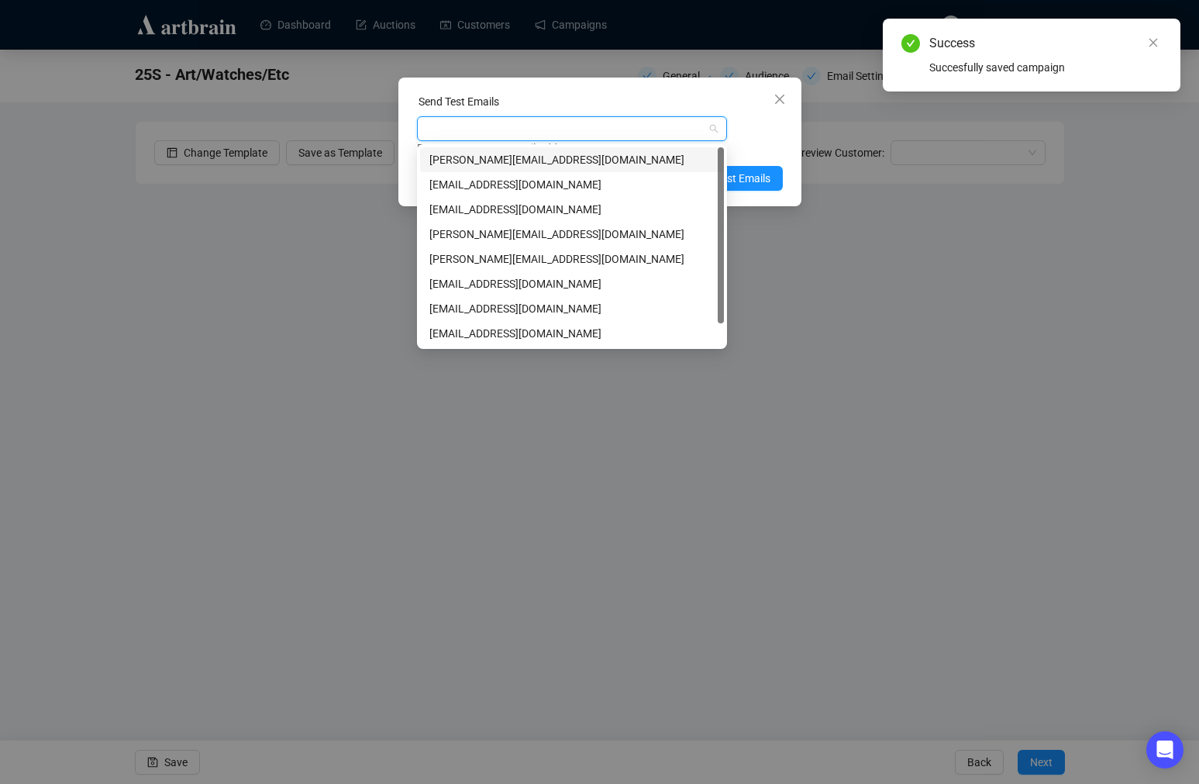
click at [554, 152] on div "[PERSON_NAME][EMAIL_ADDRESS][DOMAIN_NAME]" at bounding box center [571, 159] width 285 height 17
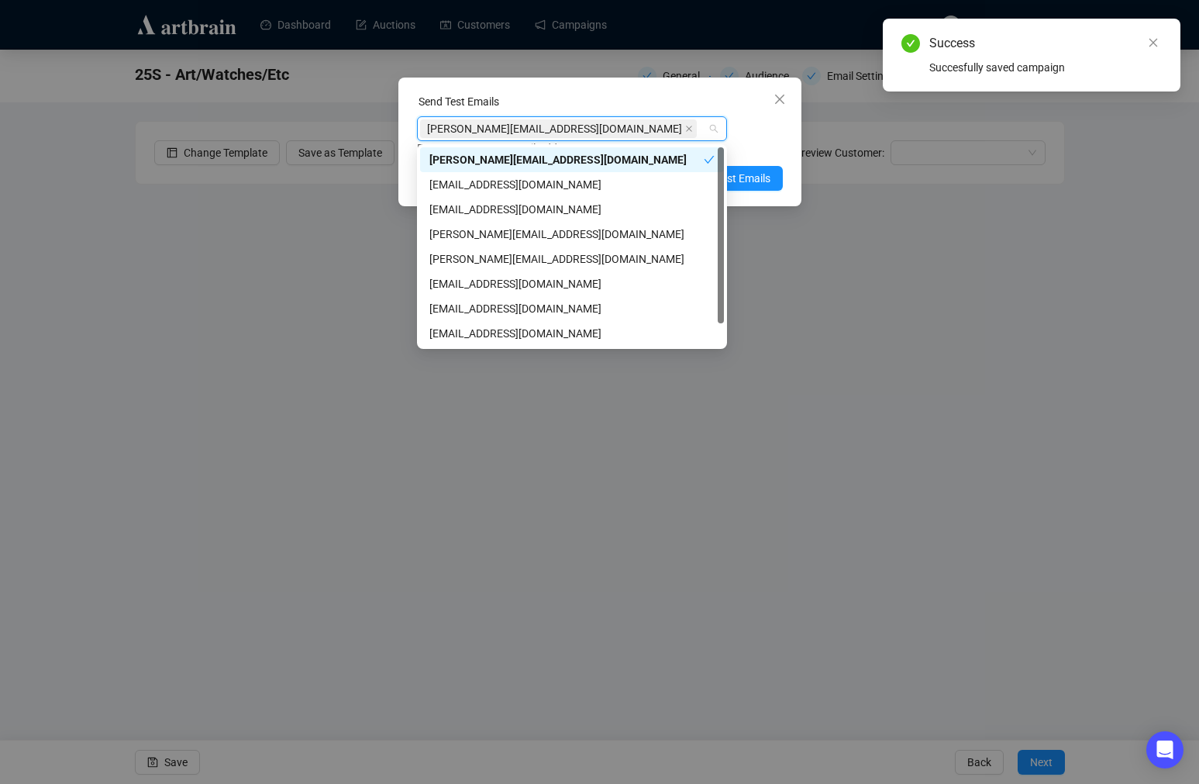
click at [636, 97] on div "Send Test Emails" at bounding box center [600, 104] width 366 height 23
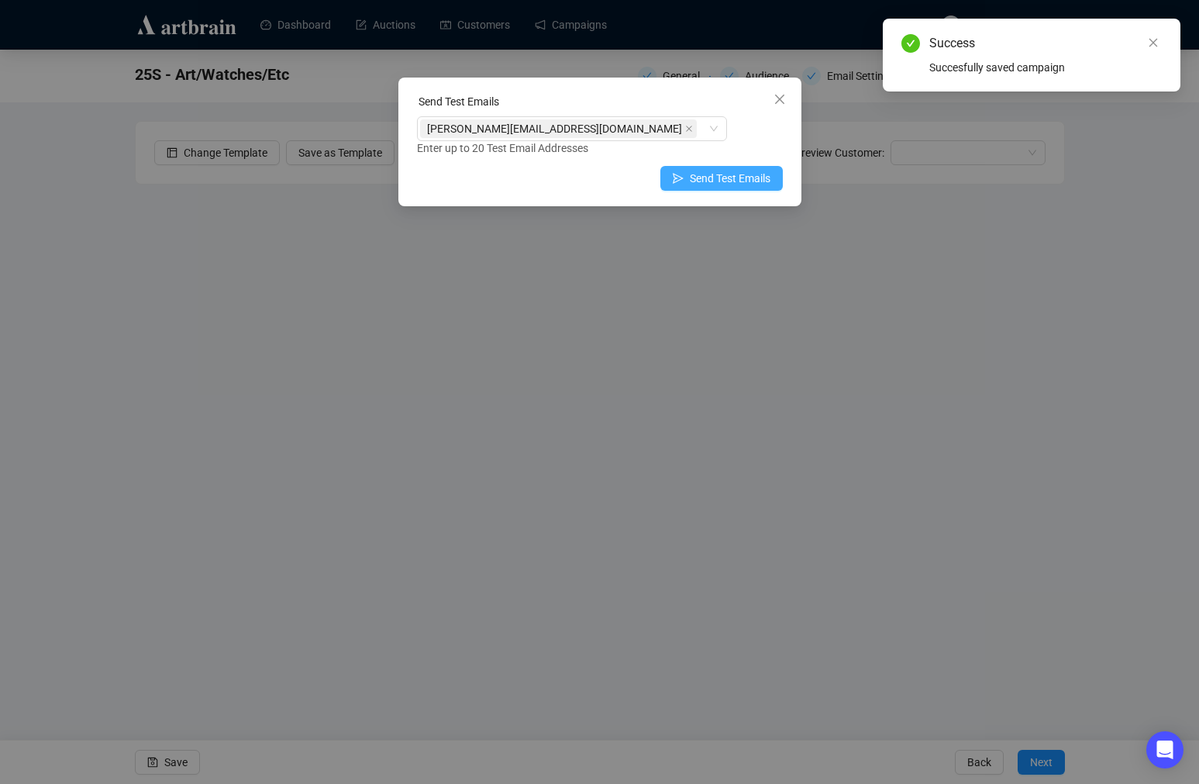
click at [741, 184] on span "Send Test Emails" at bounding box center [730, 178] width 81 height 17
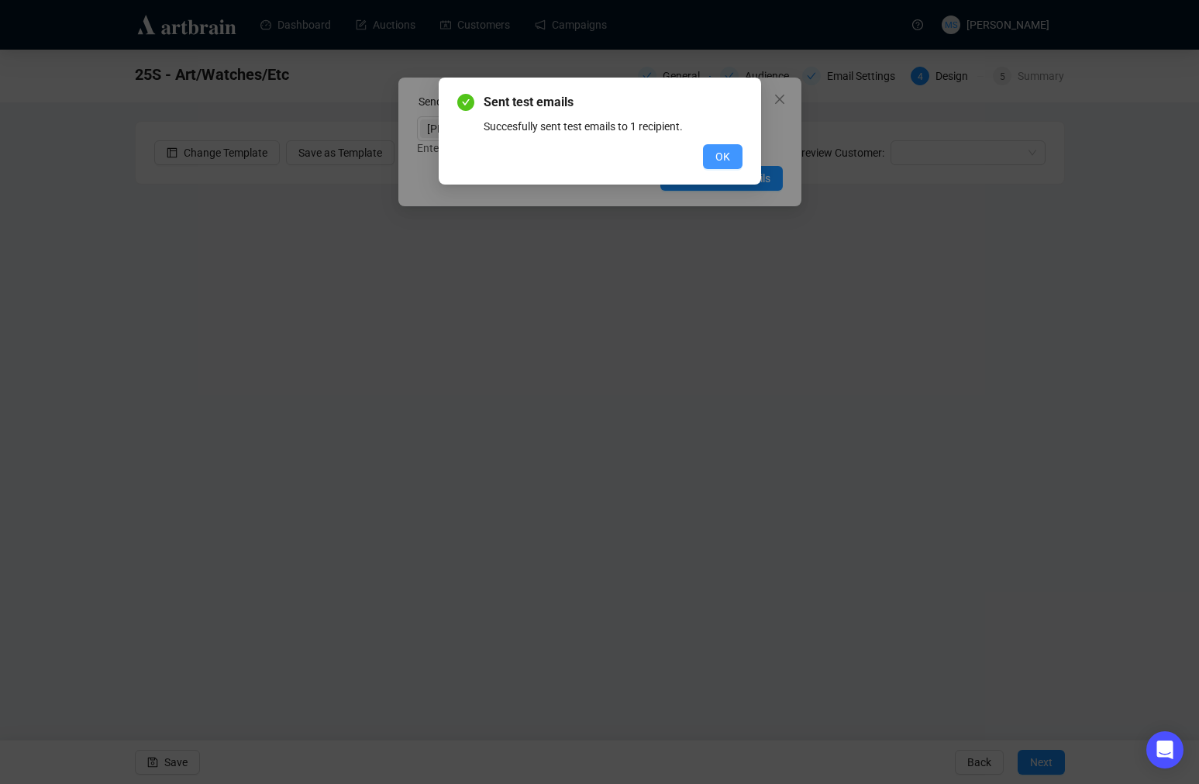
click at [725, 147] on button "OK" at bounding box center [723, 156] width 40 height 25
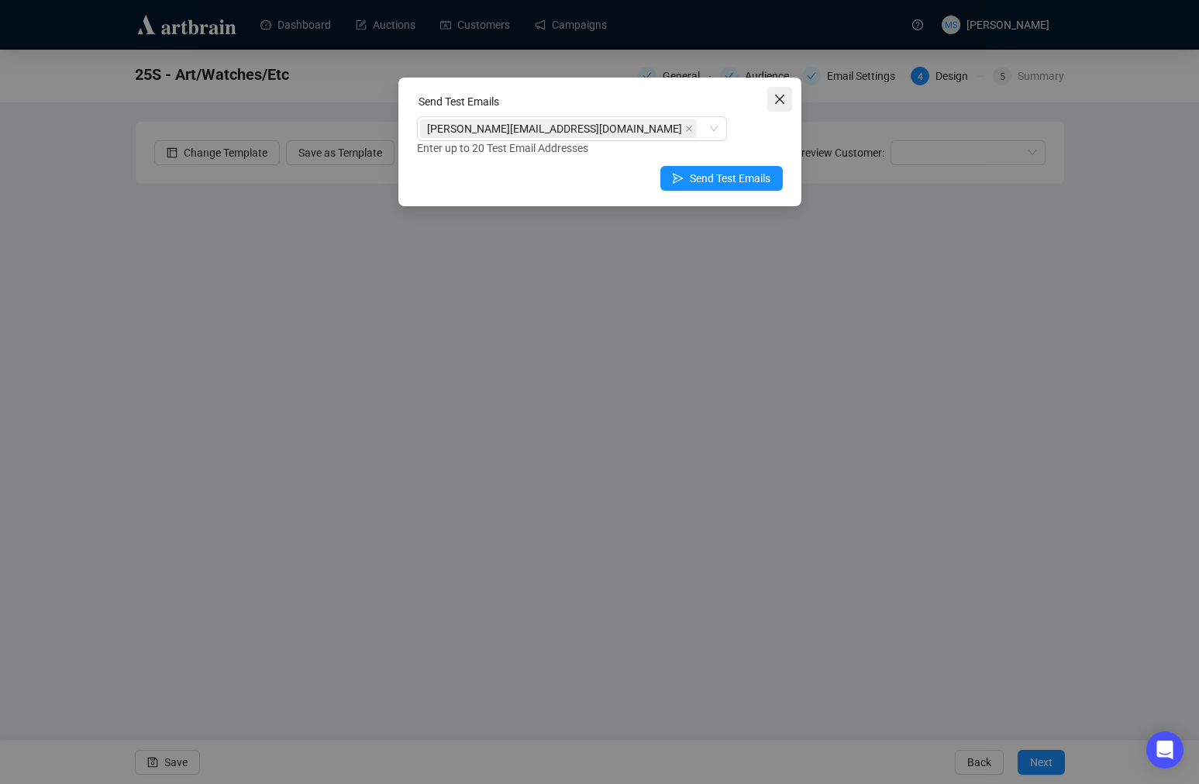
click at [779, 101] on icon "close" at bounding box center [780, 99] width 12 height 12
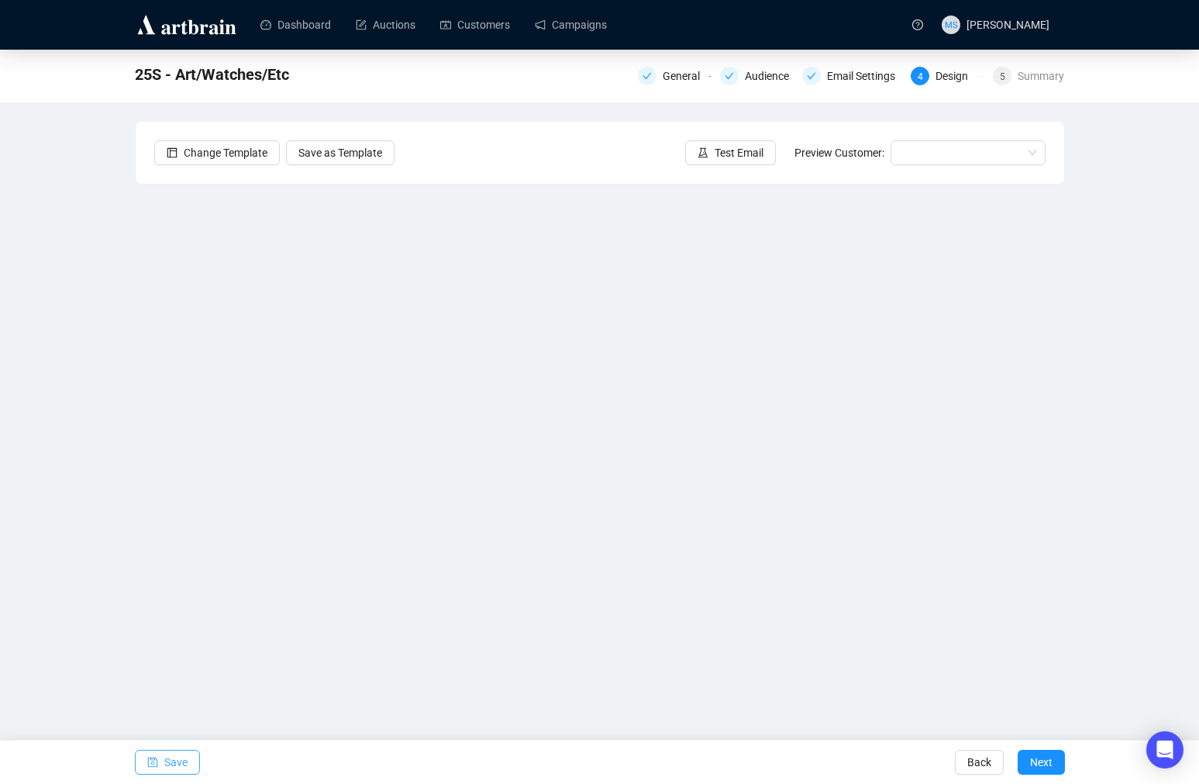
click at [175, 765] on span "Save" at bounding box center [175, 761] width 23 height 43
click at [558, 22] on link "Campaigns" at bounding box center [571, 25] width 72 height 40
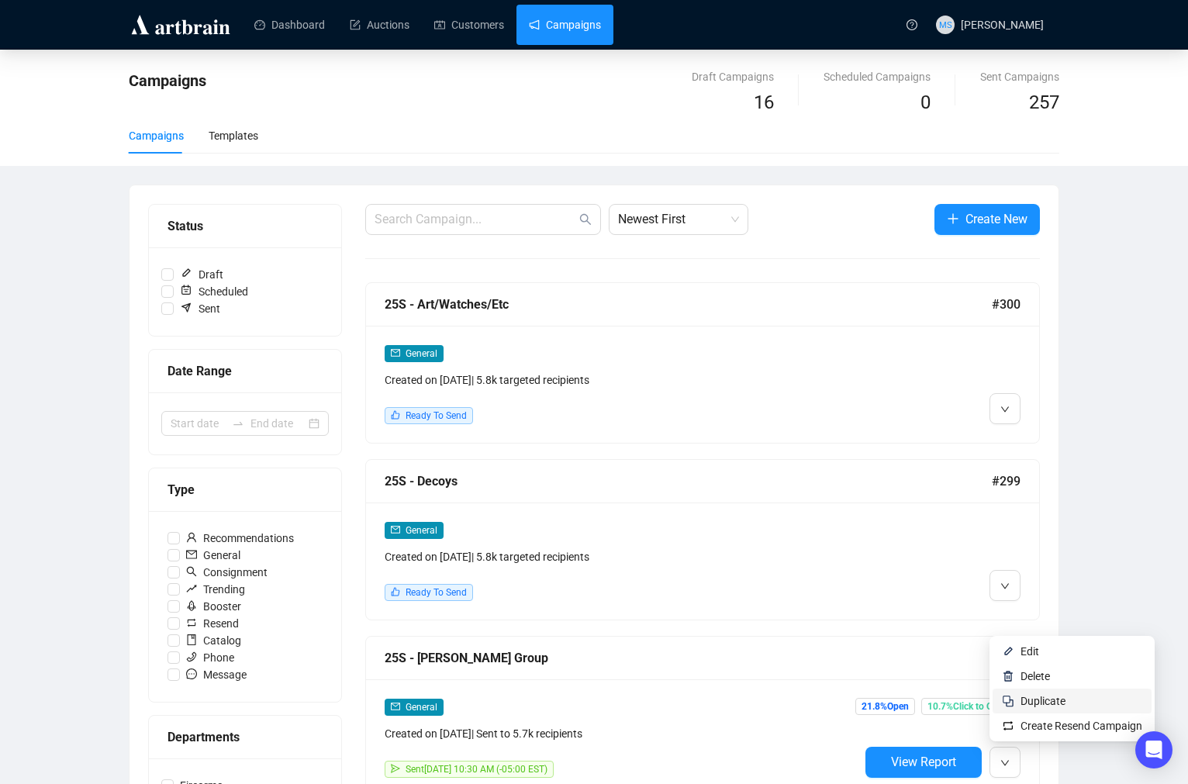
click at [1031, 706] on span "Duplicate" at bounding box center [1042, 701] width 45 height 12
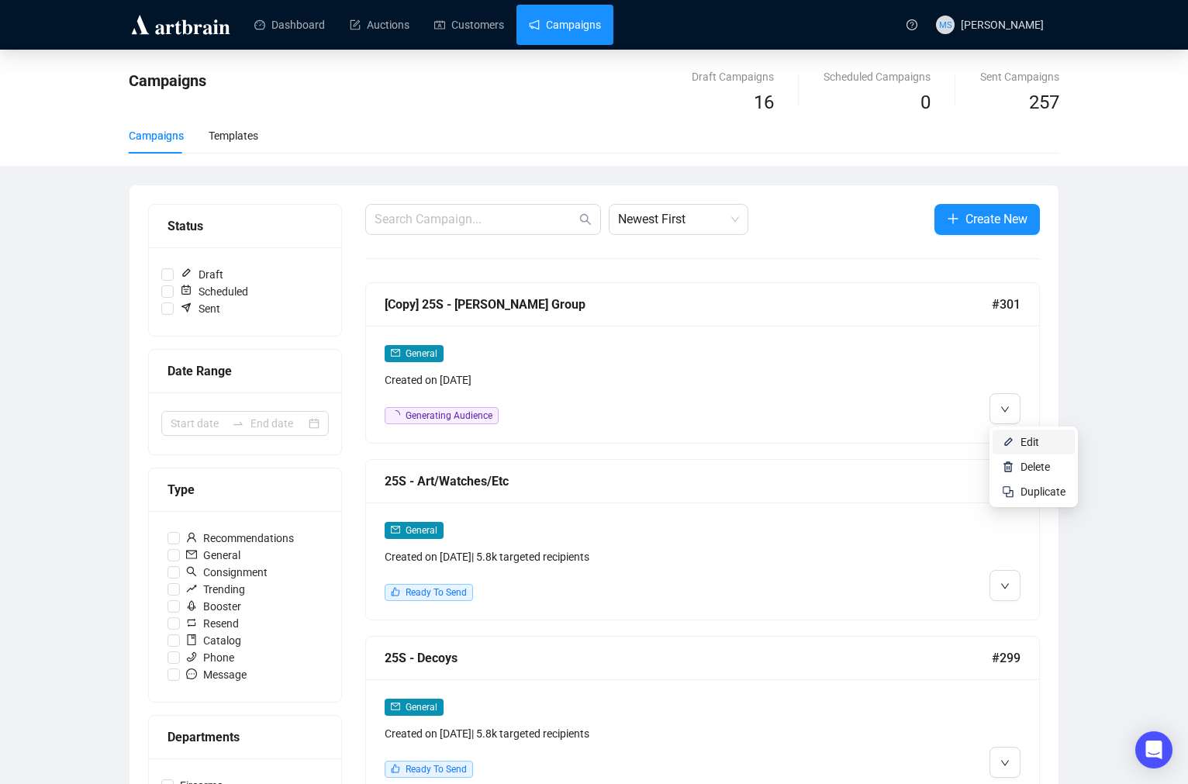
drag, startPoint x: 1017, startPoint y: 436, endPoint x: 956, endPoint y: 481, distance: 75.5
click at [1017, 436] on li "Edit" at bounding box center [1033, 441] width 82 height 25
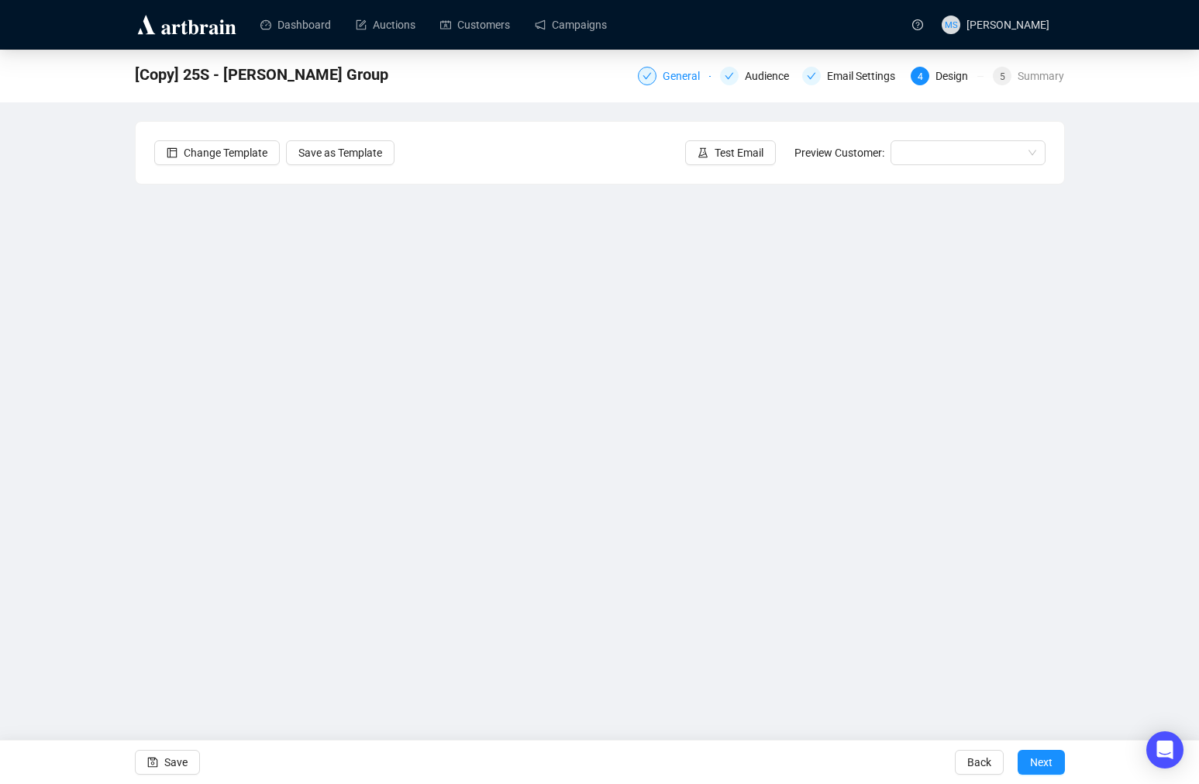
click at [698, 71] on div "General" at bounding box center [686, 76] width 47 height 19
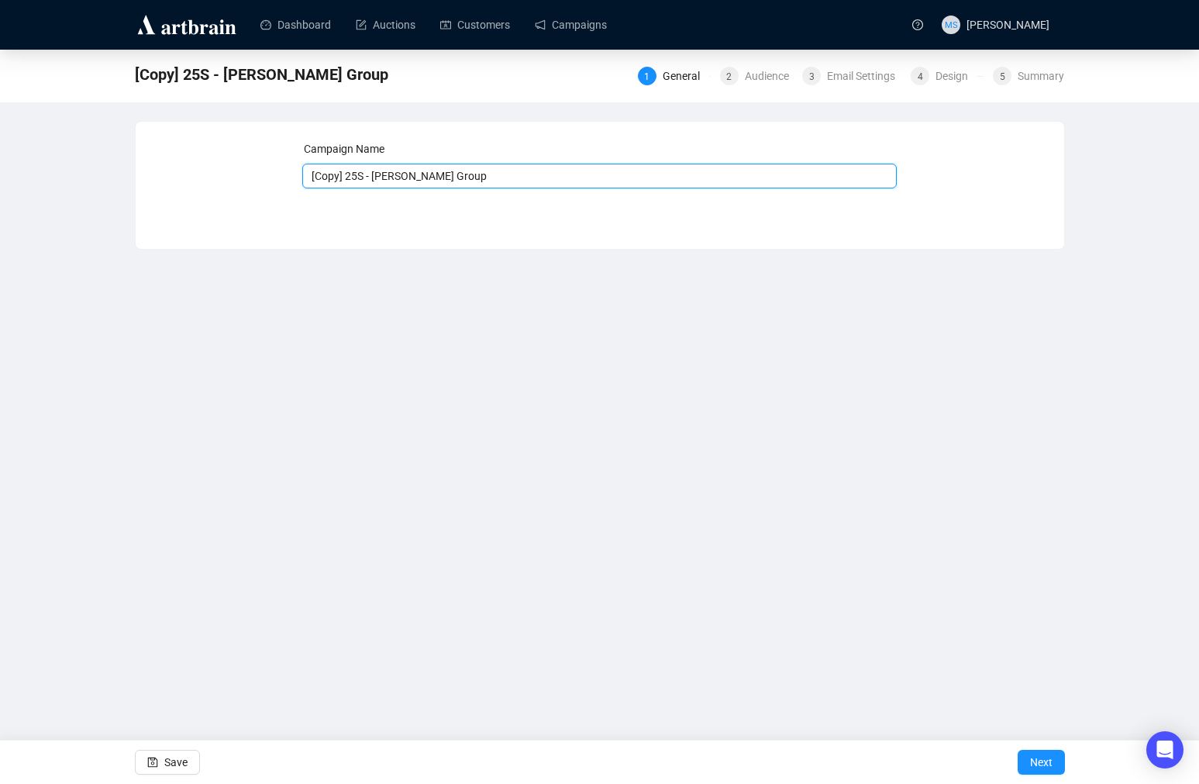
drag, startPoint x: 350, startPoint y: 174, endPoint x: 278, endPoint y: 170, distance: 71.4
click at [278, 170] on div "Campaign Name [Copy] 25S - [PERSON_NAME] Group Save Next" at bounding box center [600, 173] width 892 height 67
drag, startPoint x: 340, startPoint y: 177, endPoint x: 451, endPoint y: 185, distance: 111.9
click at [451, 185] on input "25S - [PERSON_NAME] Group" at bounding box center [599, 176] width 595 height 25
type input "25S - Fine American Doubles"
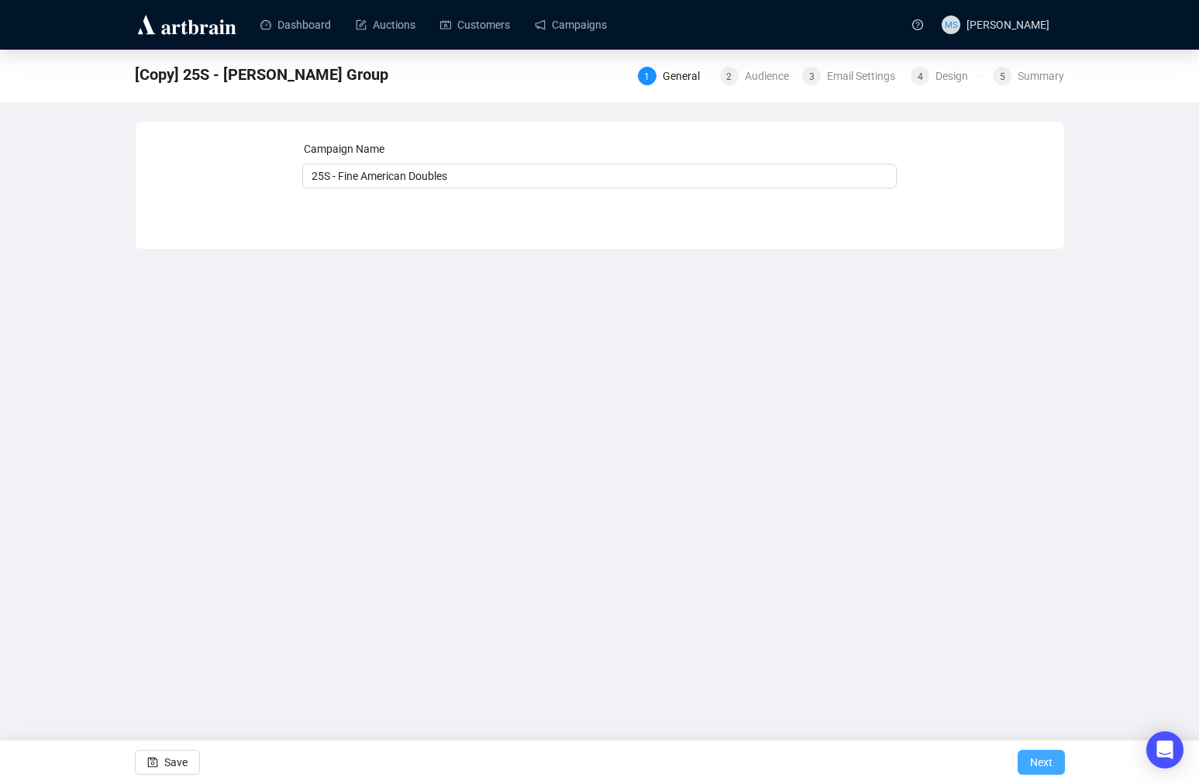
click at [1037, 759] on span "Next" at bounding box center [1041, 761] width 22 height 43
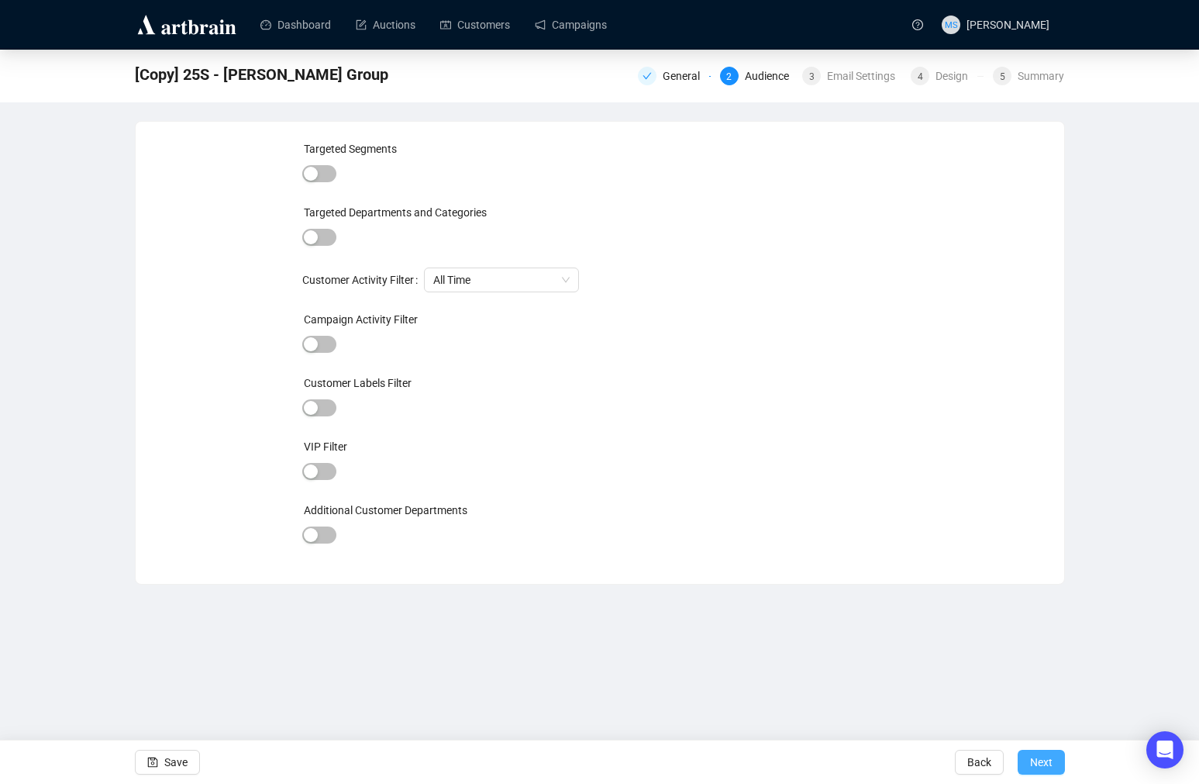
click at [1042, 756] on span "Next" at bounding box center [1041, 761] width 22 height 43
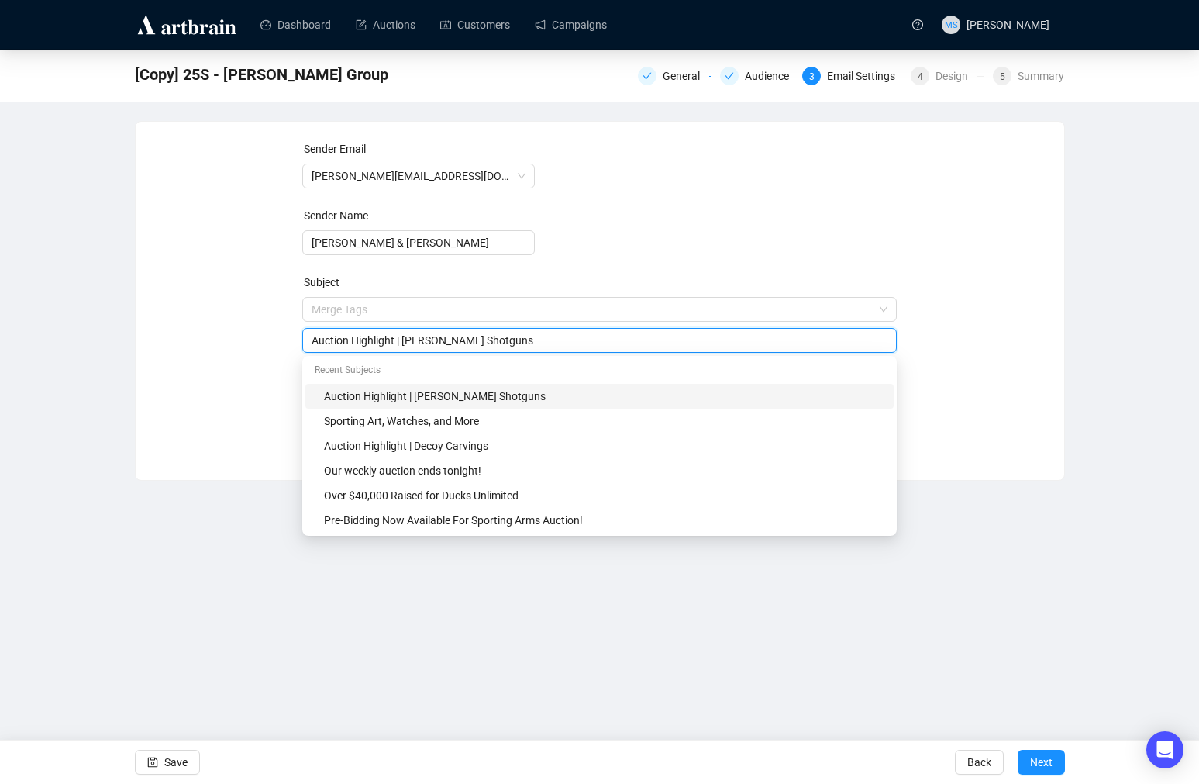
drag, startPoint x: 405, startPoint y: 312, endPoint x: 537, endPoint y: 327, distance: 132.6
click at [537, 327] on div "Merge Tags Auction Highlight | [PERSON_NAME] Shotguns" at bounding box center [599, 325] width 595 height 56
type input "Auction Highlight | Fine American Doubles"
click at [1076, 652] on div "Dashboard Auctions Customers Campaigns MS [PERSON_NAME] [Copy] 25S - [PERSON_NA…" at bounding box center [599, 392] width 1199 height 784
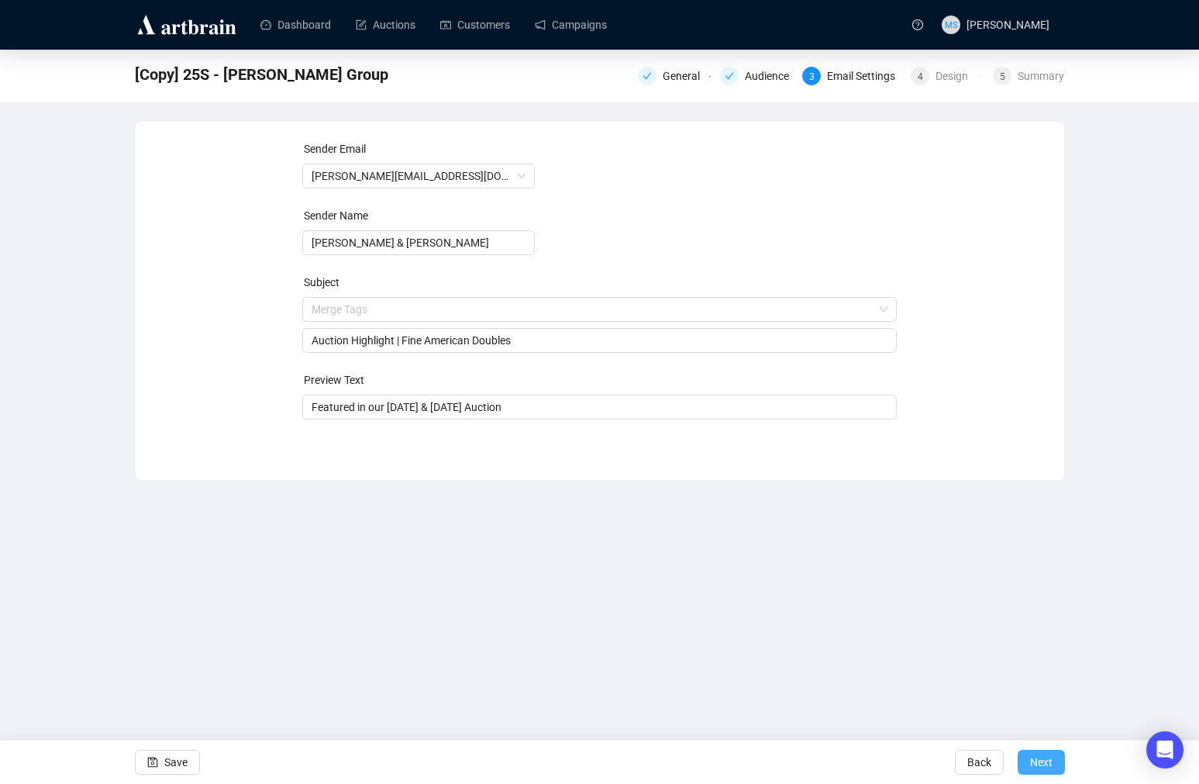
click at [1037, 761] on span "Next" at bounding box center [1041, 761] width 22 height 43
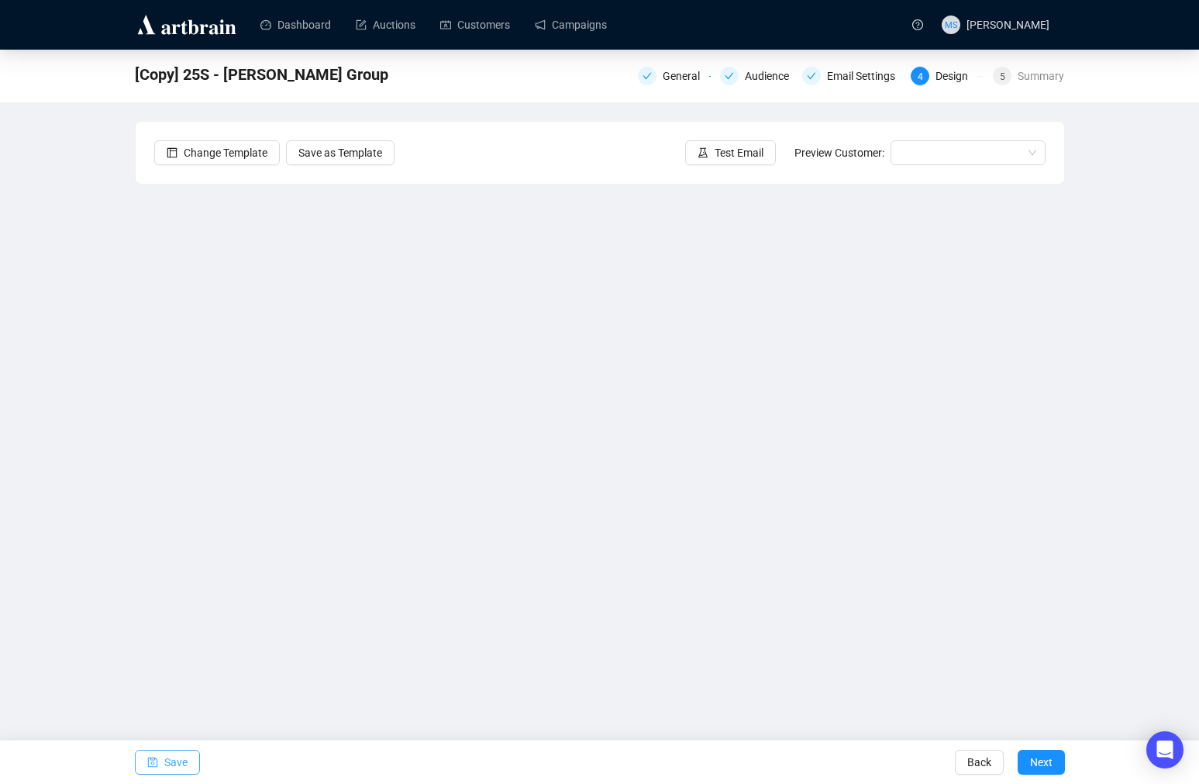
click at [168, 770] on span "Save" at bounding box center [175, 761] width 23 height 43
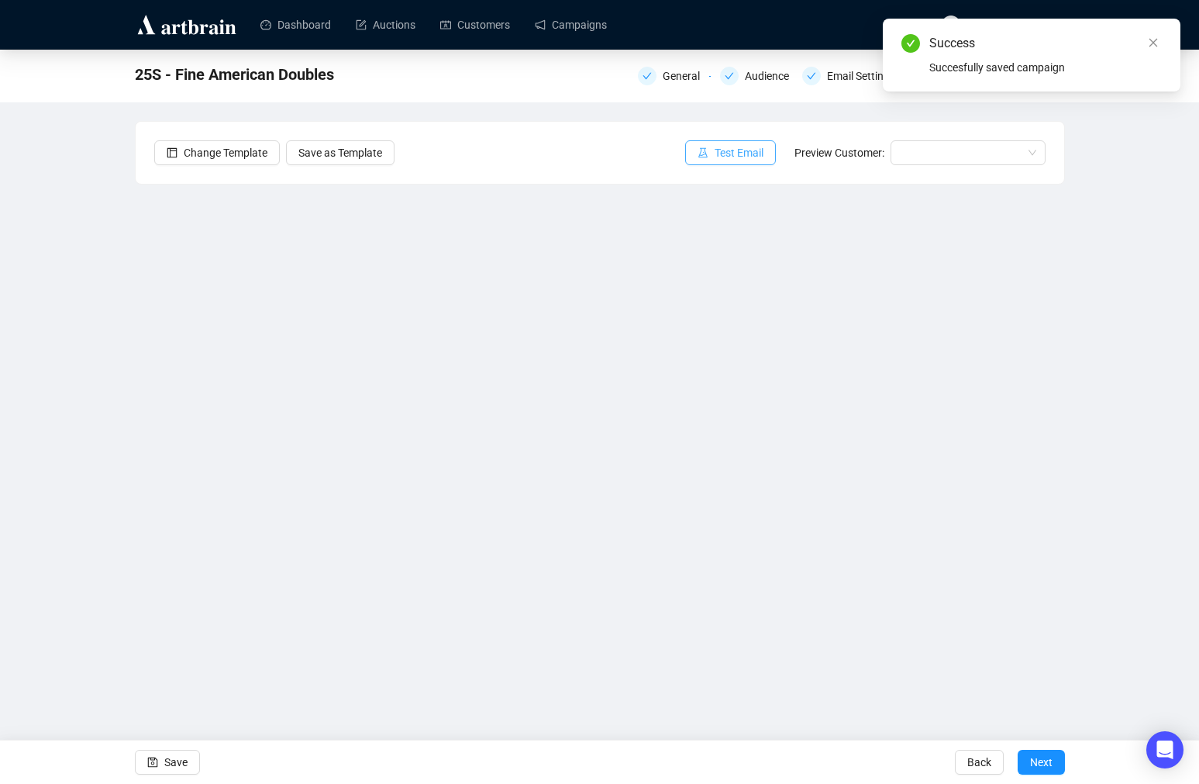
click at [752, 151] on span "Test Email" at bounding box center [739, 152] width 49 height 17
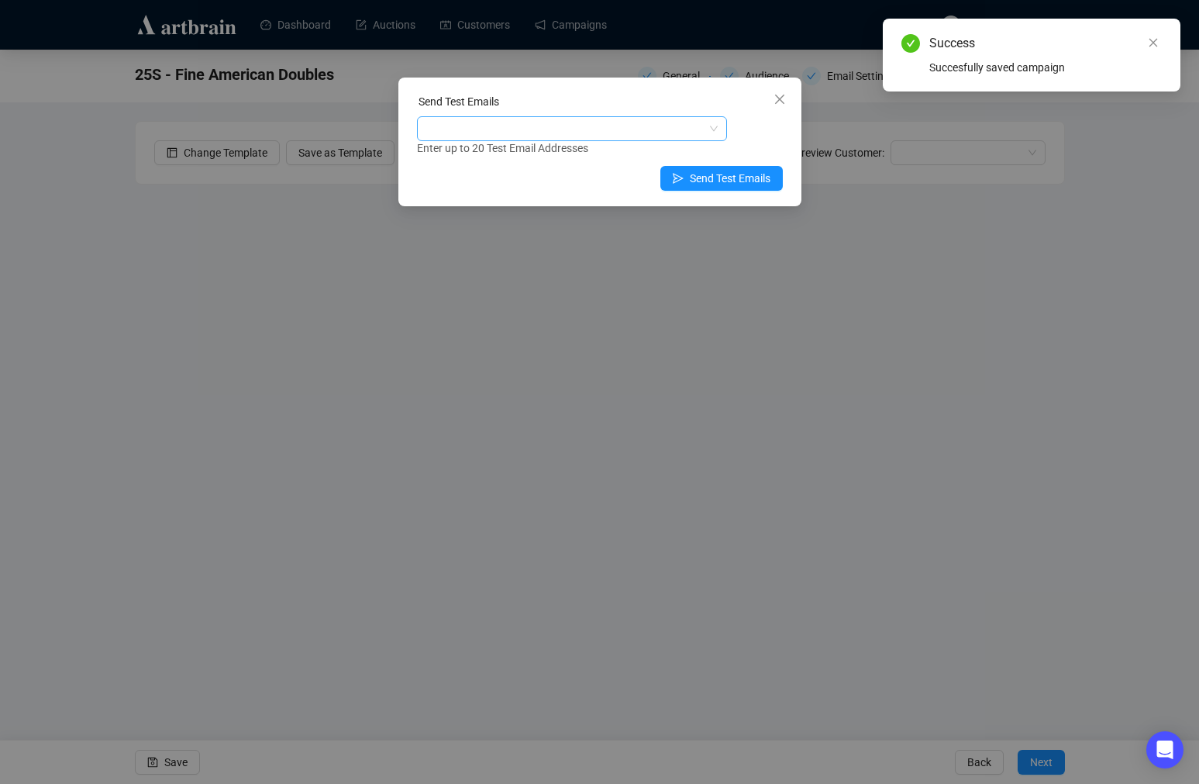
click at [577, 123] on div at bounding box center [564, 129] width 288 height 22
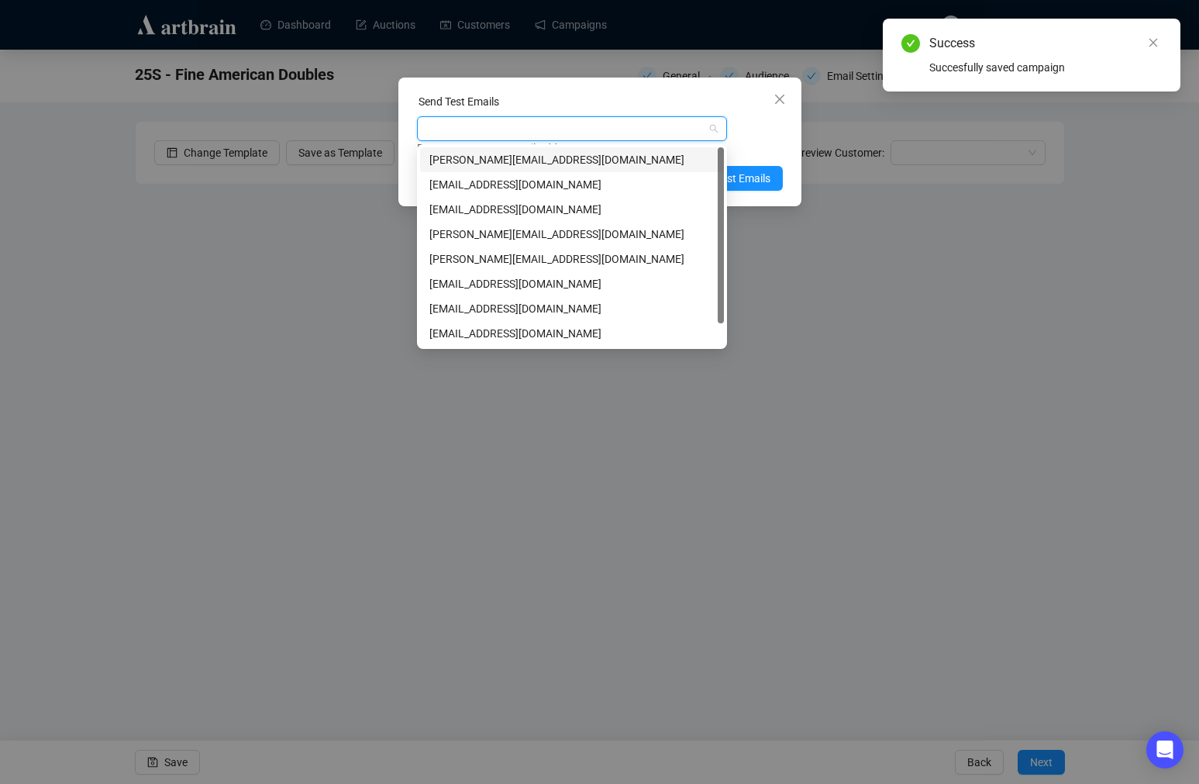
click at [565, 156] on div "[PERSON_NAME][EMAIL_ADDRESS][DOMAIN_NAME]" at bounding box center [571, 159] width 285 height 17
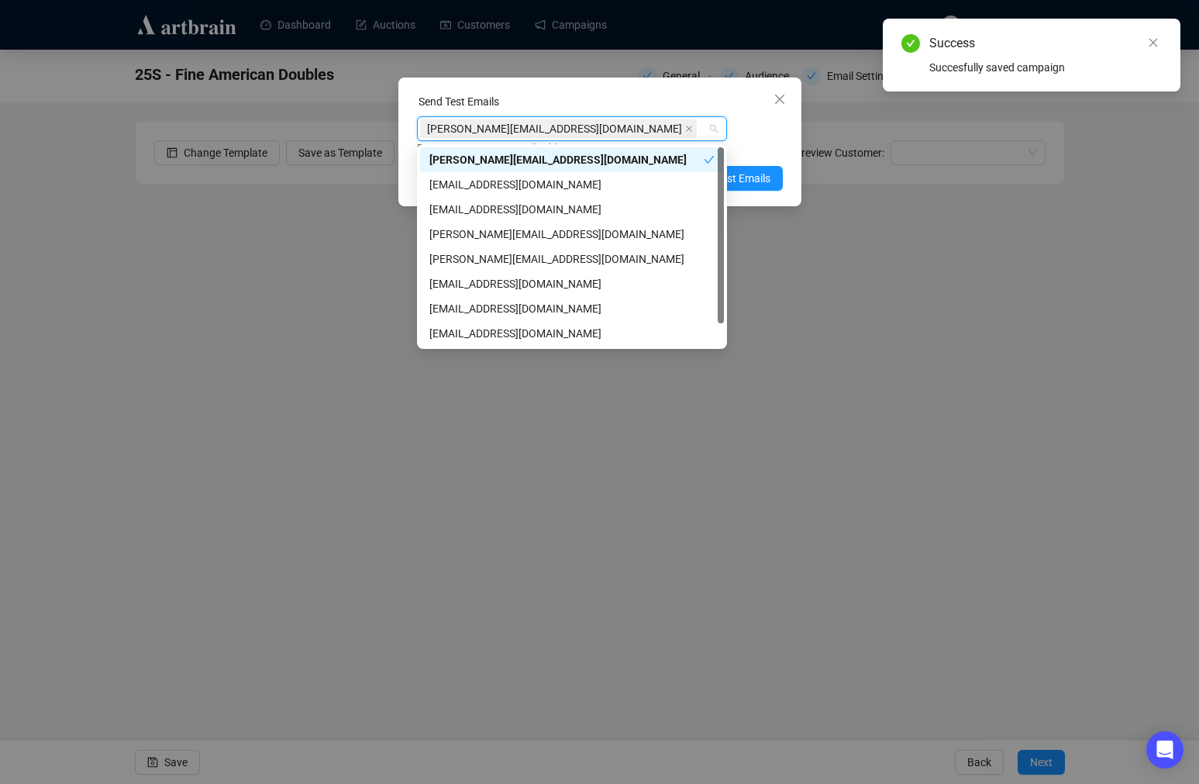
click at [781, 140] on div "Enter up to 20 Test Email Addresses" at bounding box center [600, 149] width 366 height 18
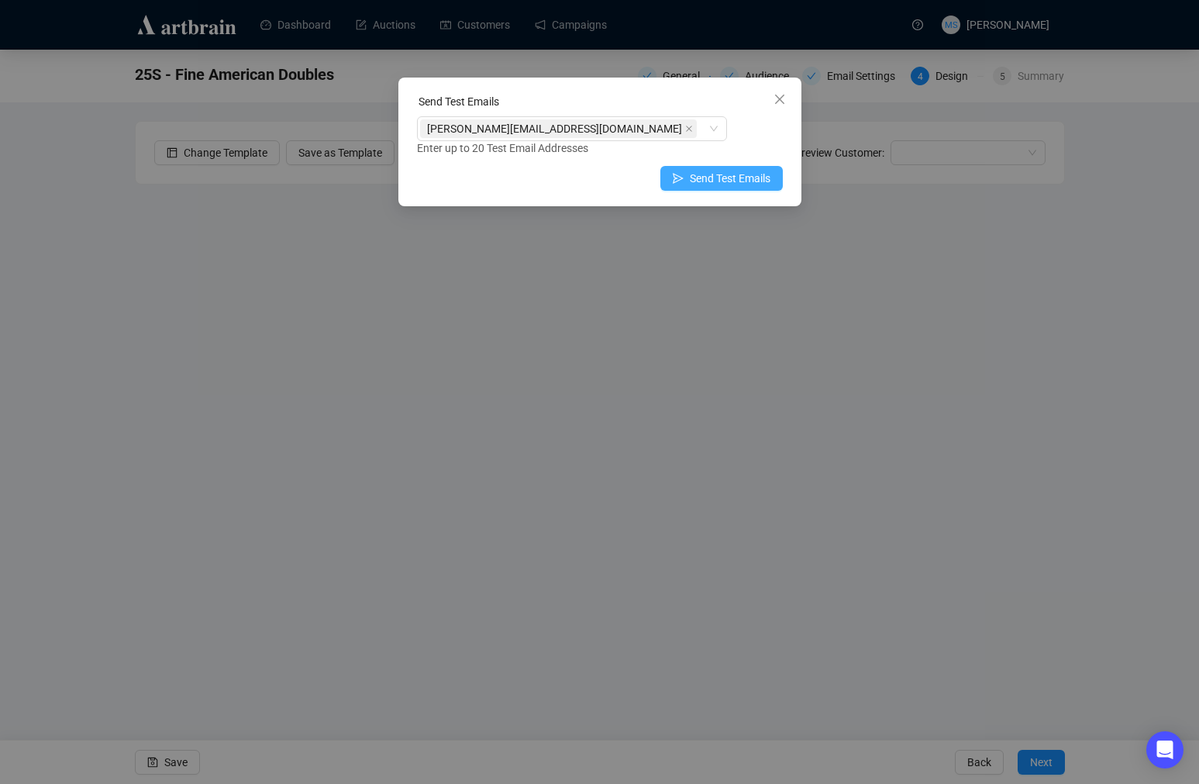
click at [754, 177] on span "Send Test Emails" at bounding box center [730, 178] width 81 height 17
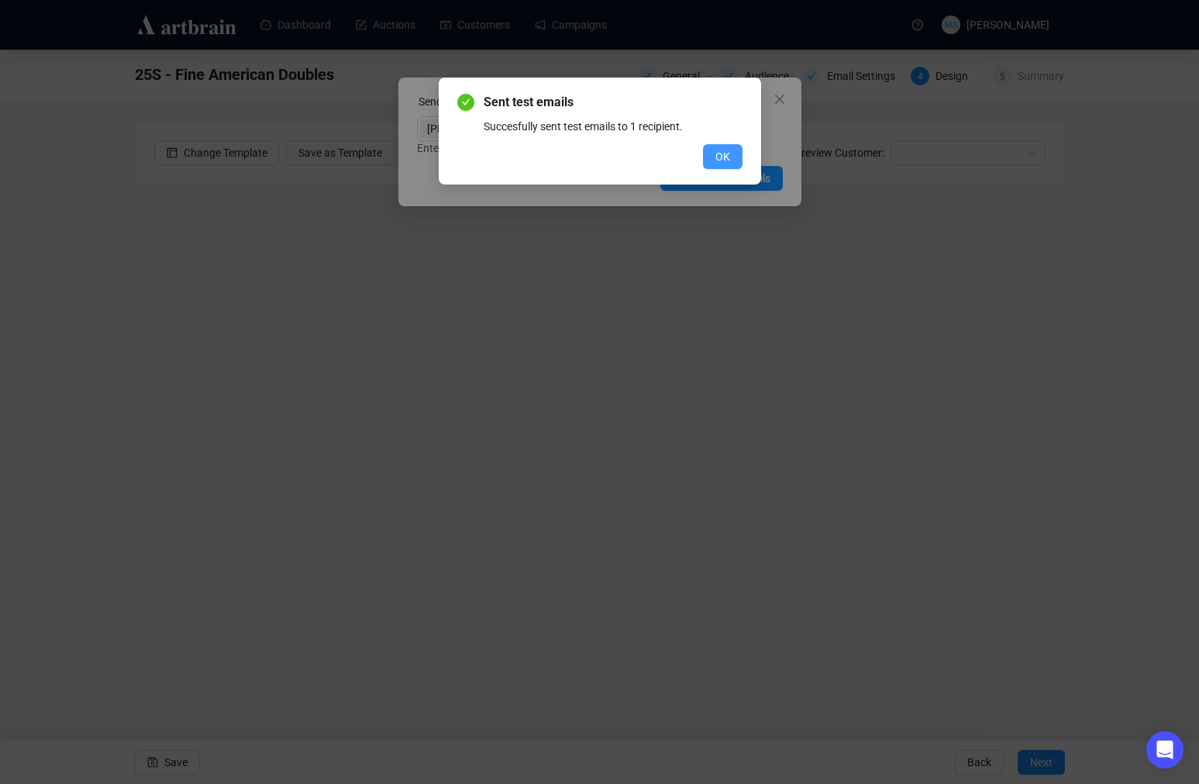
click at [712, 164] on button "OK" at bounding box center [723, 156] width 40 height 25
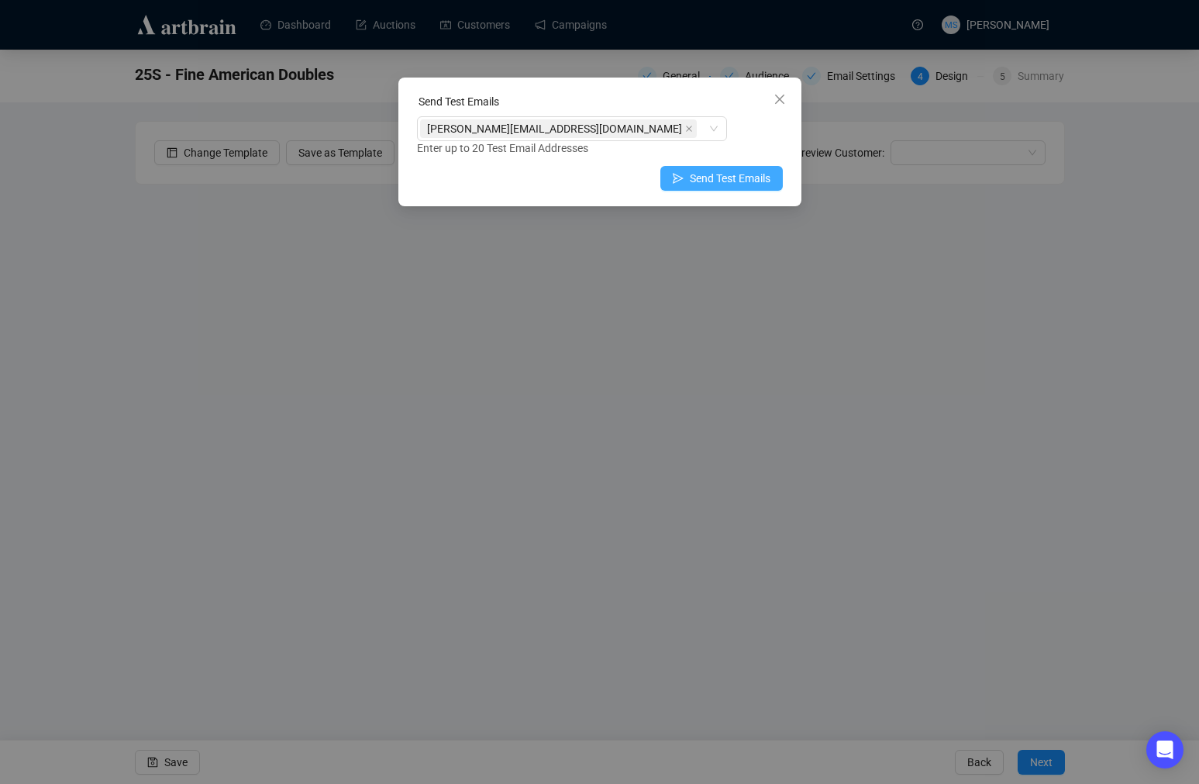
click at [709, 188] on button "Send Test Emails" at bounding box center [722, 178] width 122 height 25
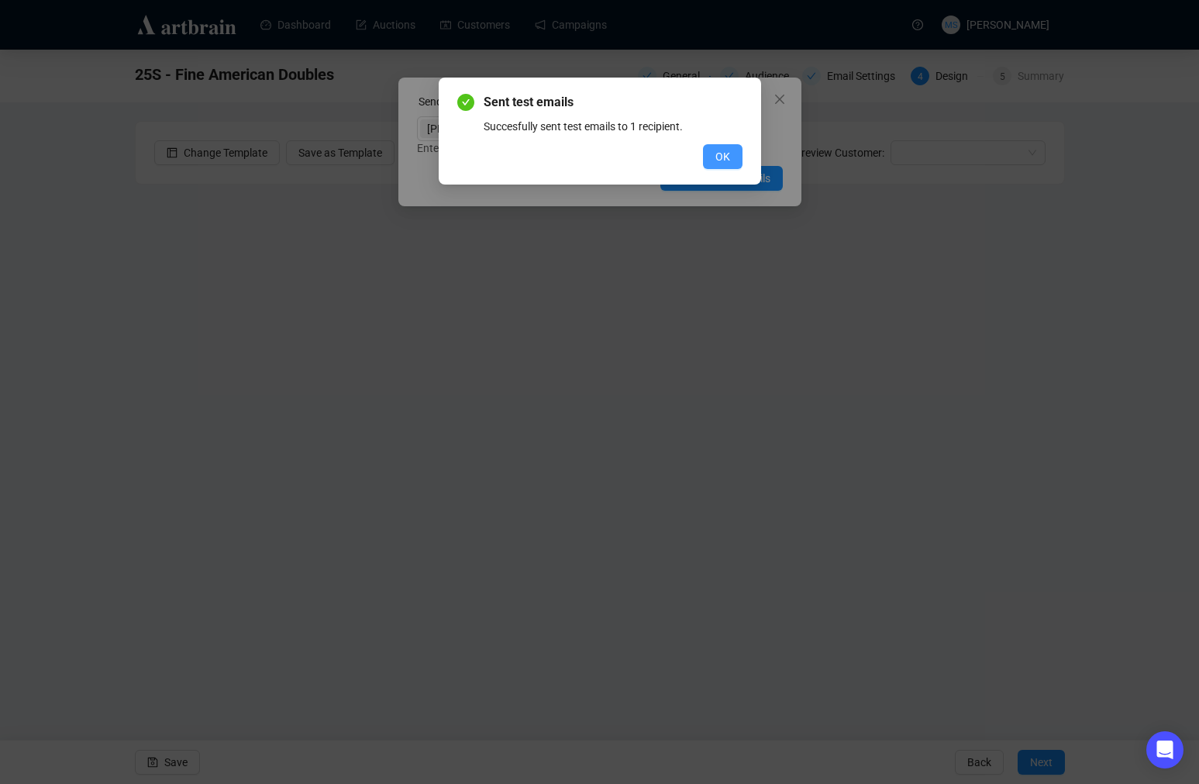
click at [727, 149] on span "OK" at bounding box center [723, 156] width 15 height 17
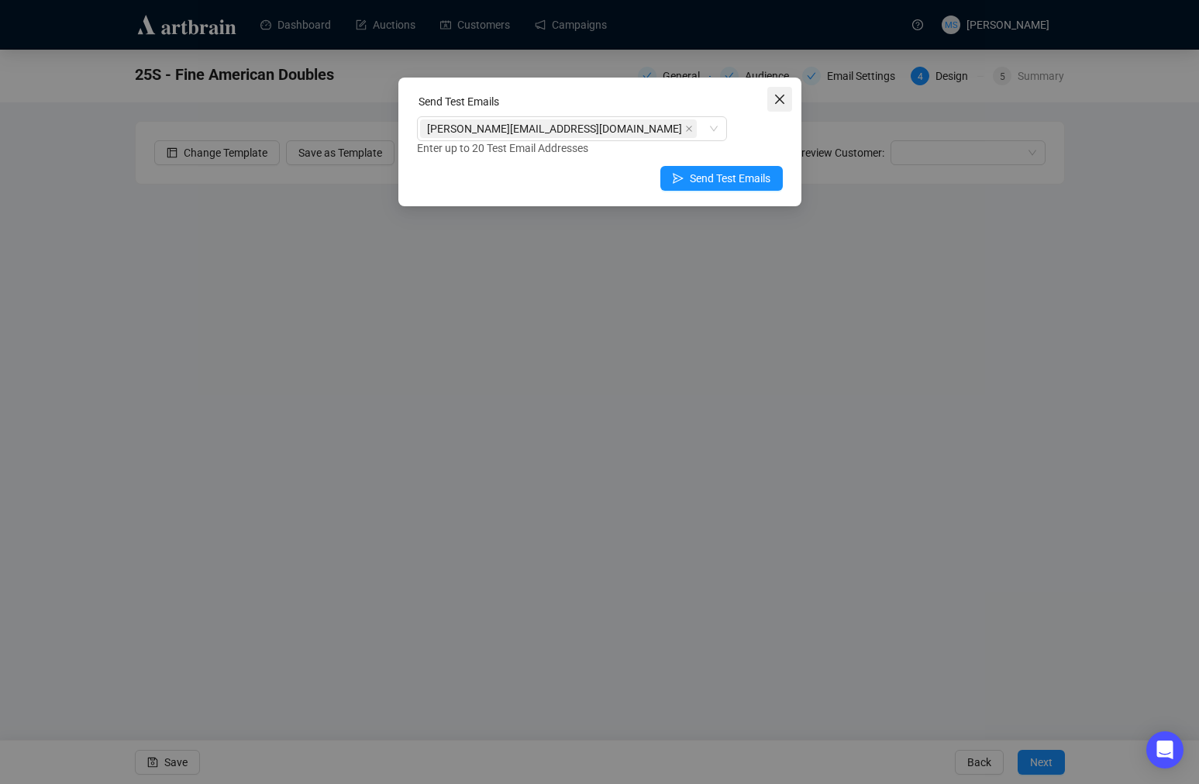
click at [781, 97] on icon "close" at bounding box center [778, 99] width 9 height 9
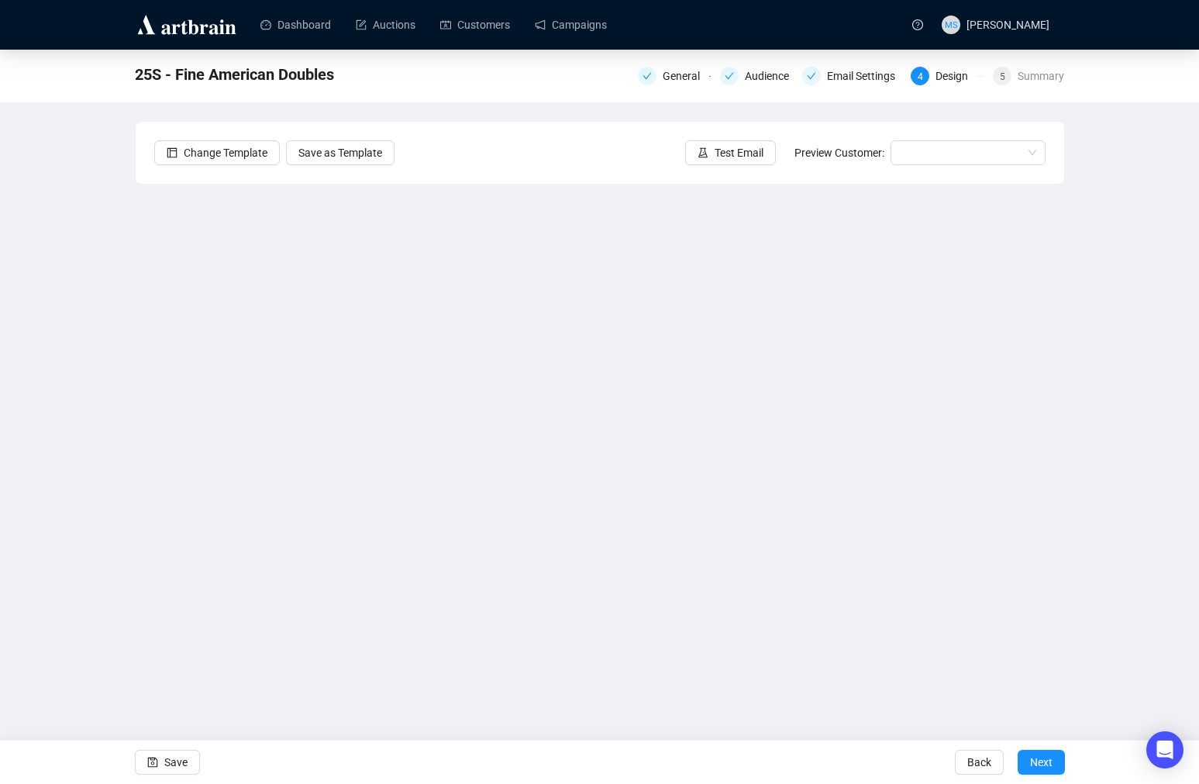
click at [114, 613] on div "25S - Fine American Doubles General Audience Email Settings 4 Design 5 Summary …" at bounding box center [599, 360] width 1199 height 621
drag, startPoint x: 1092, startPoint y: 131, endPoint x: 864, endPoint y: 95, distance: 231.5
click at [1092, 131] on div "25S - Fine American Doubles General Audience Email Settings 4 Design 5 Summary …" at bounding box center [599, 360] width 1199 height 621
click at [565, 20] on link "Campaigns" at bounding box center [571, 25] width 72 height 40
